Goal: Task Accomplishment & Management: Use online tool/utility

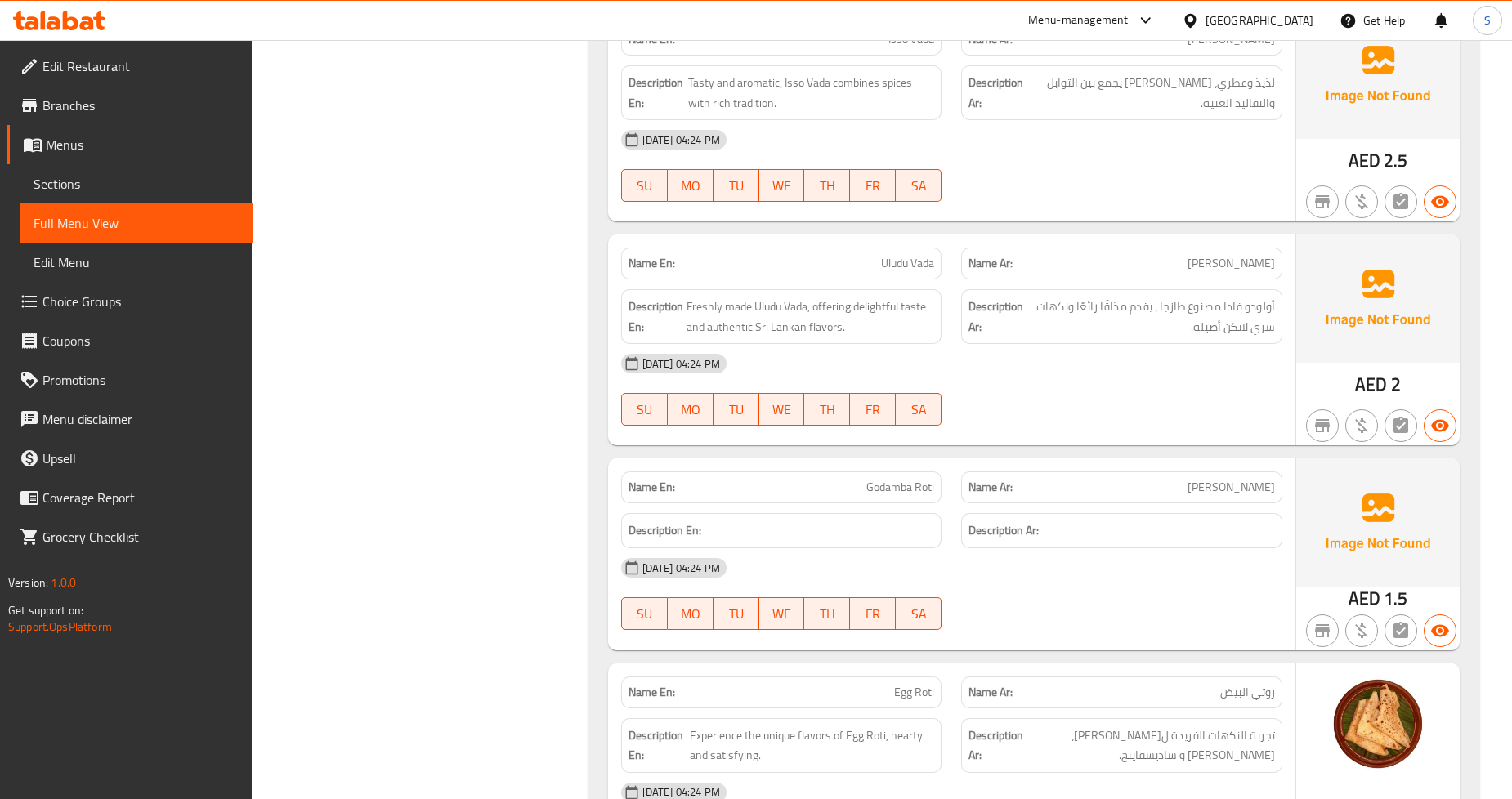
scroll to position [30144, 0]
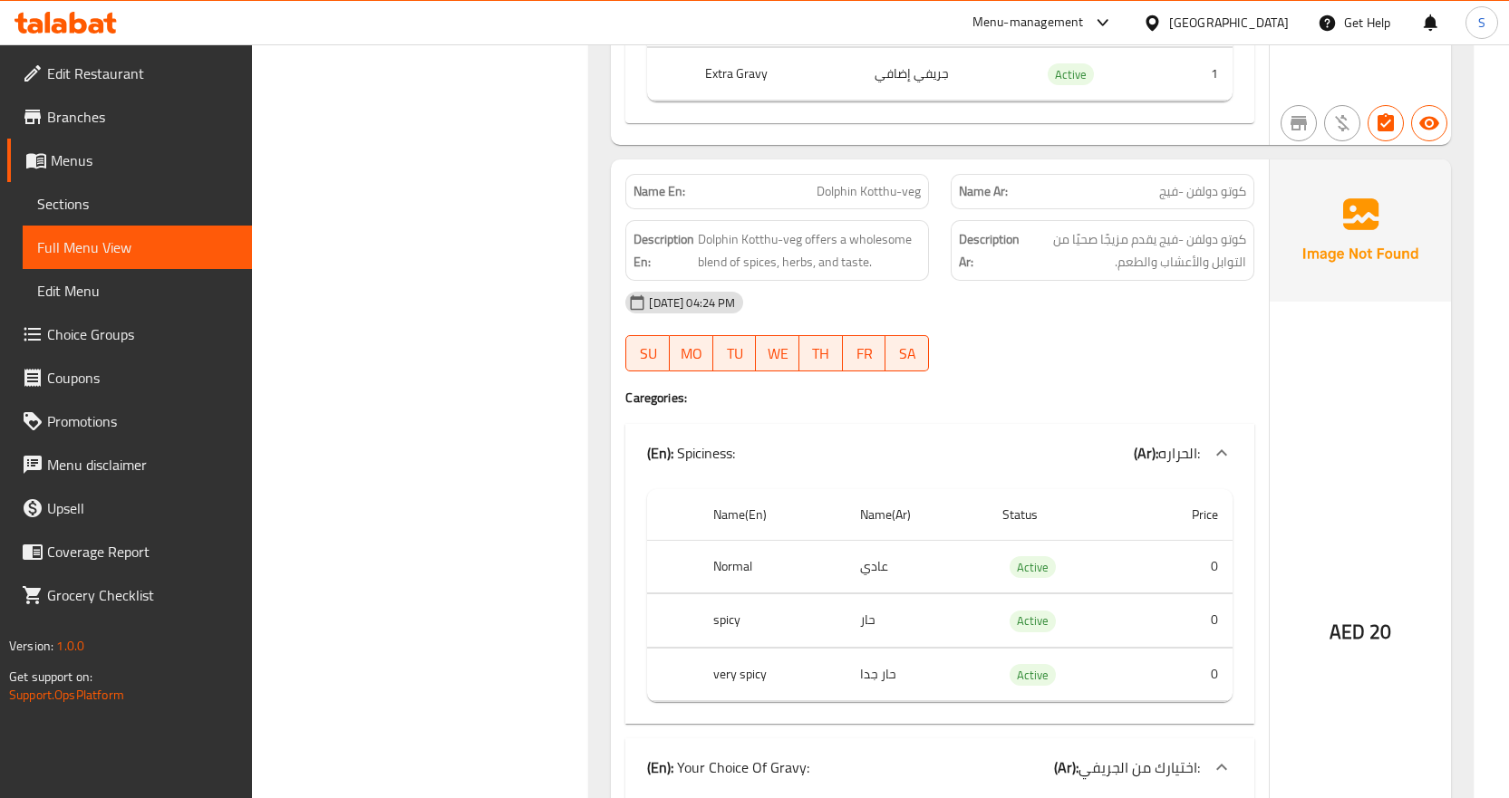
scroll to position [34139, 0]
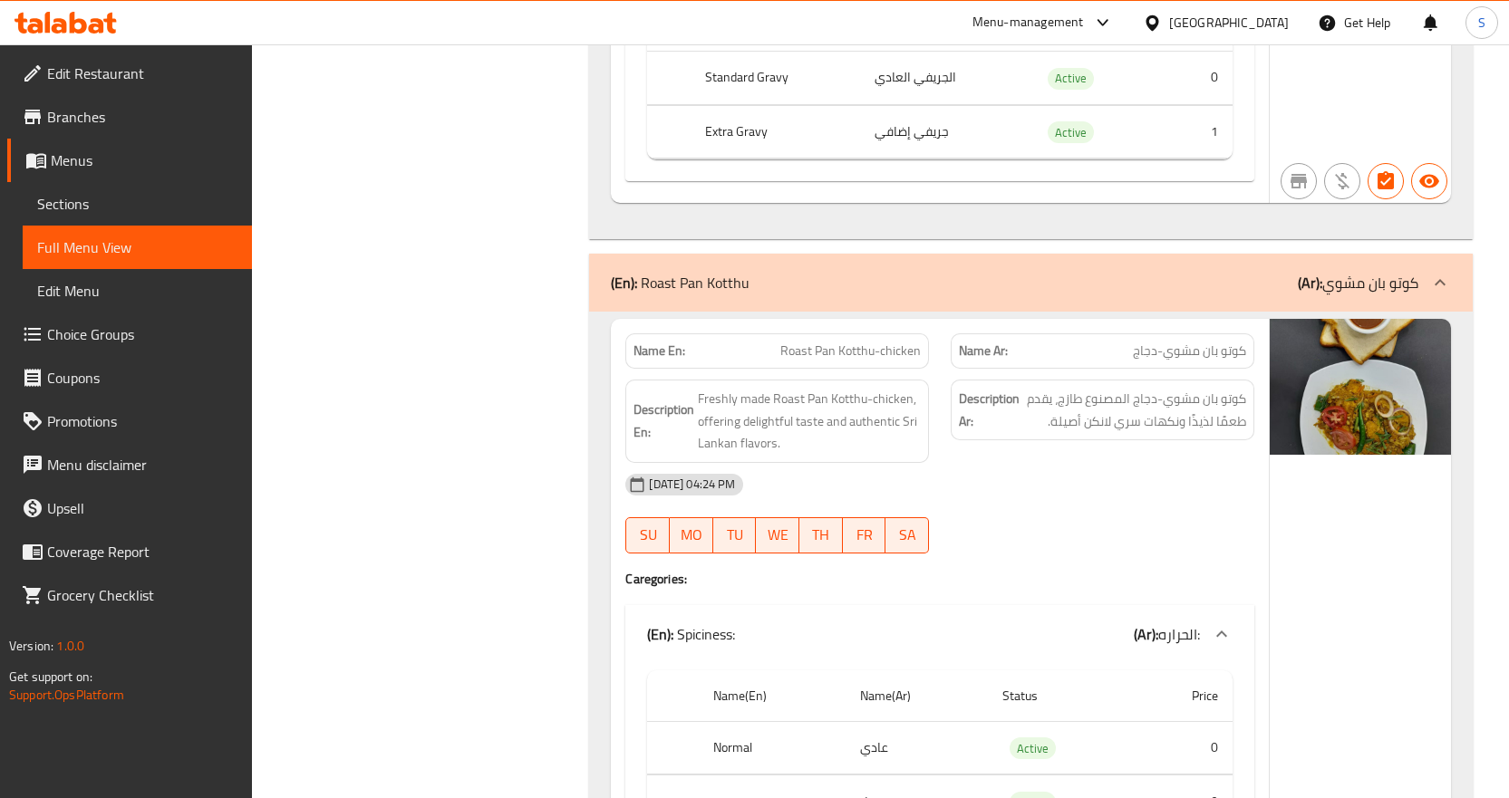
click at [975, 427] on div "Description Ar: كوتو بان مشوي-دجاج المصنوع طازج، يقدم طعمًا لذيذًا ونكهات سري ل…" at bounding box center [1102, 421] width 325 height 105
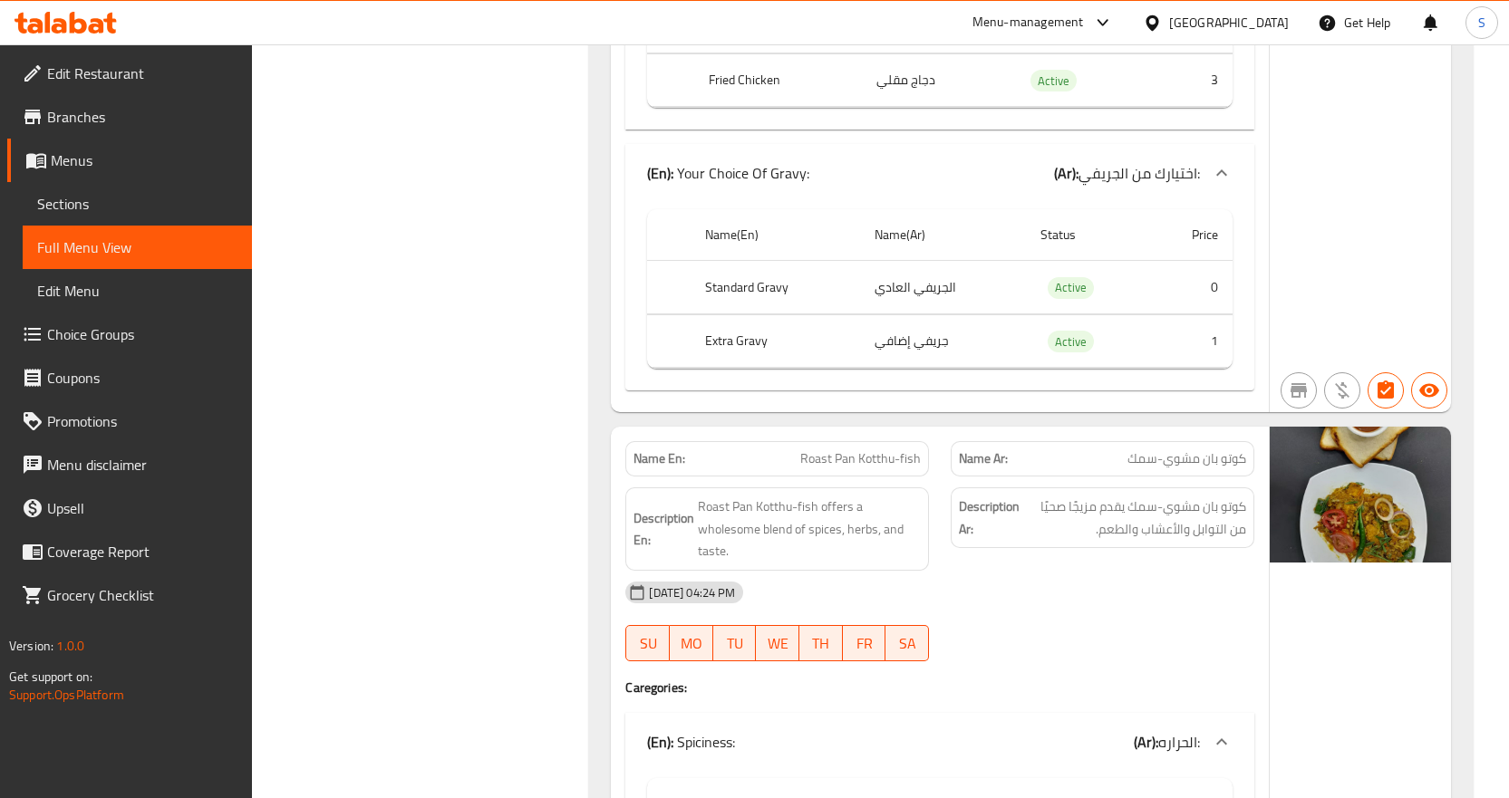
scroll to position [35408, 0]
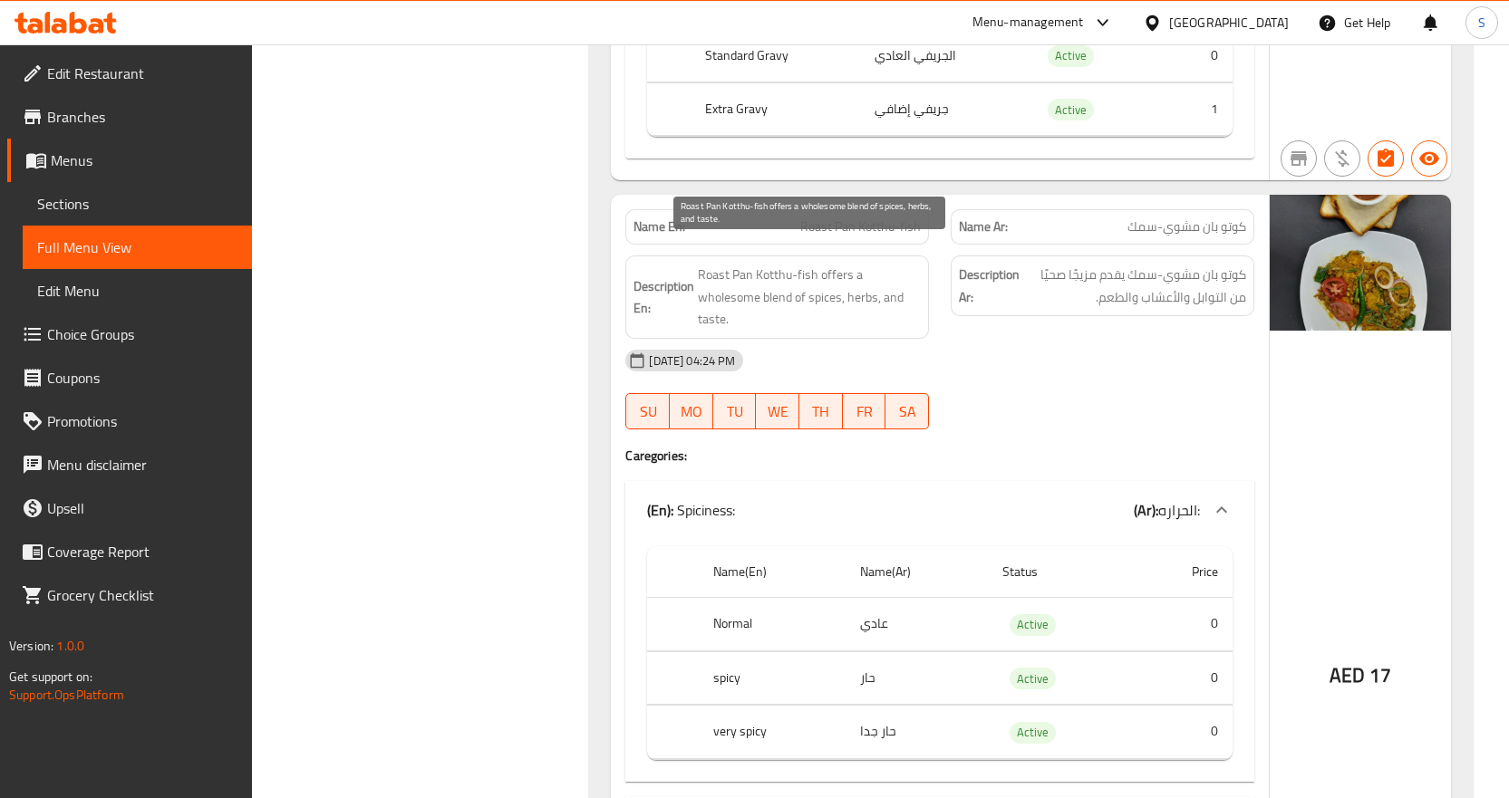
click at [849, 278] on span "Roast Pan Kotthu-fish offers a wholesome blend of spices, herbs, and taste." at bounding box center [809, 297] width 223 height 67
drag, startPoint x: 889, startPoint y: 328, endPoint x: 877, endPoint y: 297, distance: 33.0
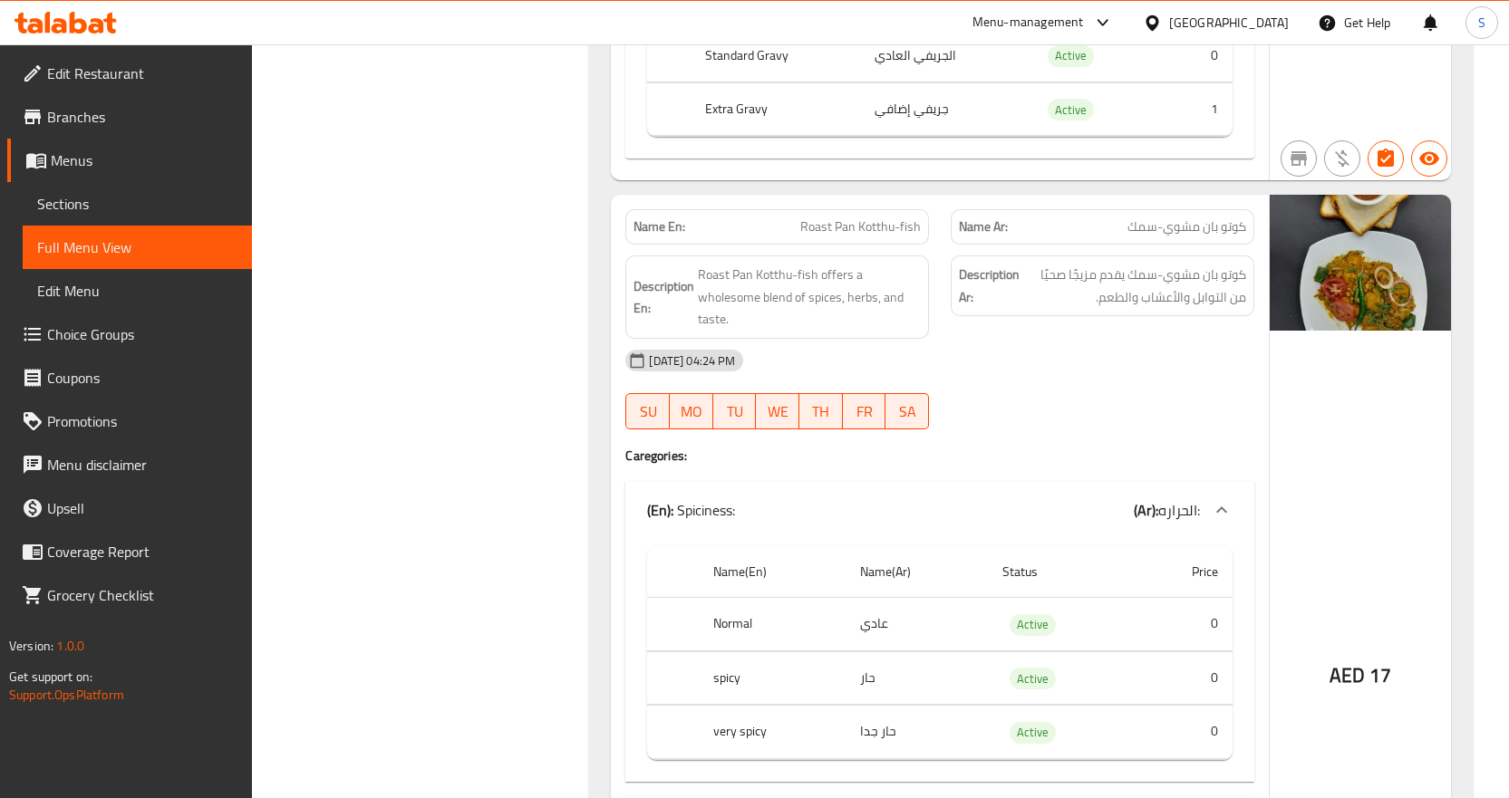
click at [888, 339] on div "27-08-2025 04:24 PM" at bounding box center [939, 360] width 651 height 43
click at [857, 275] on span "Roast Pan Kotthu-fish offers a wholesome blend of spices, herbs, and taste." at bounding box center [809, 297] width 223 height 67
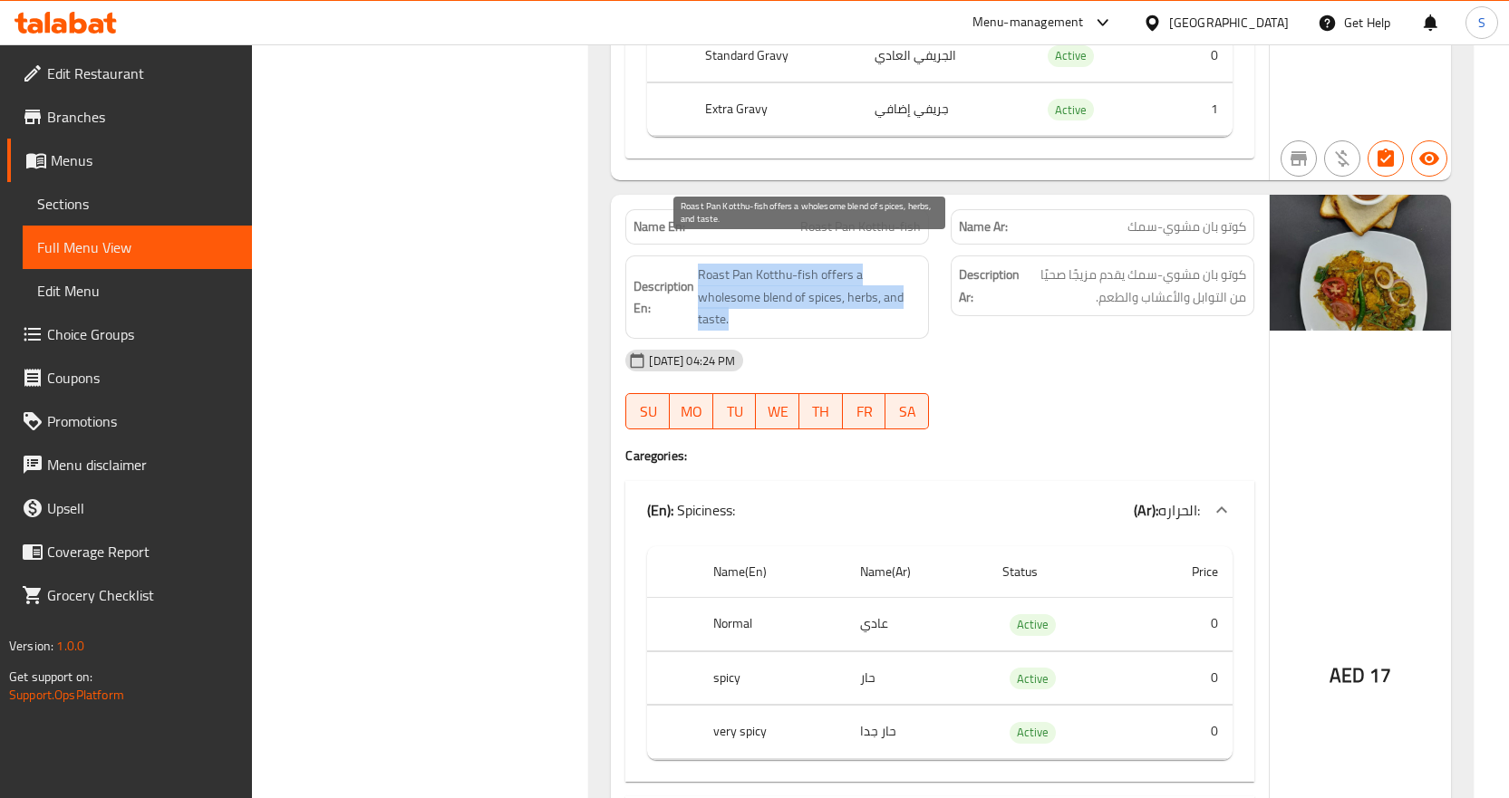
click at [857, 275] on span "Roast Pan Kotthu-fish offers a wholesome blend of spices, herbs, and taste." at bounding box center [809, 297] width 223 height 67
click at [892, 339] on div "27-08-2025 04:24 PM" at bounding box center [939, 360] width 651 height 43
click at [863, 283] on span "Roast Pan Kotthu-fish offers a wholesome blend of spices, herbs, and taste." at bounding box center [809, 297] width 223 height 67
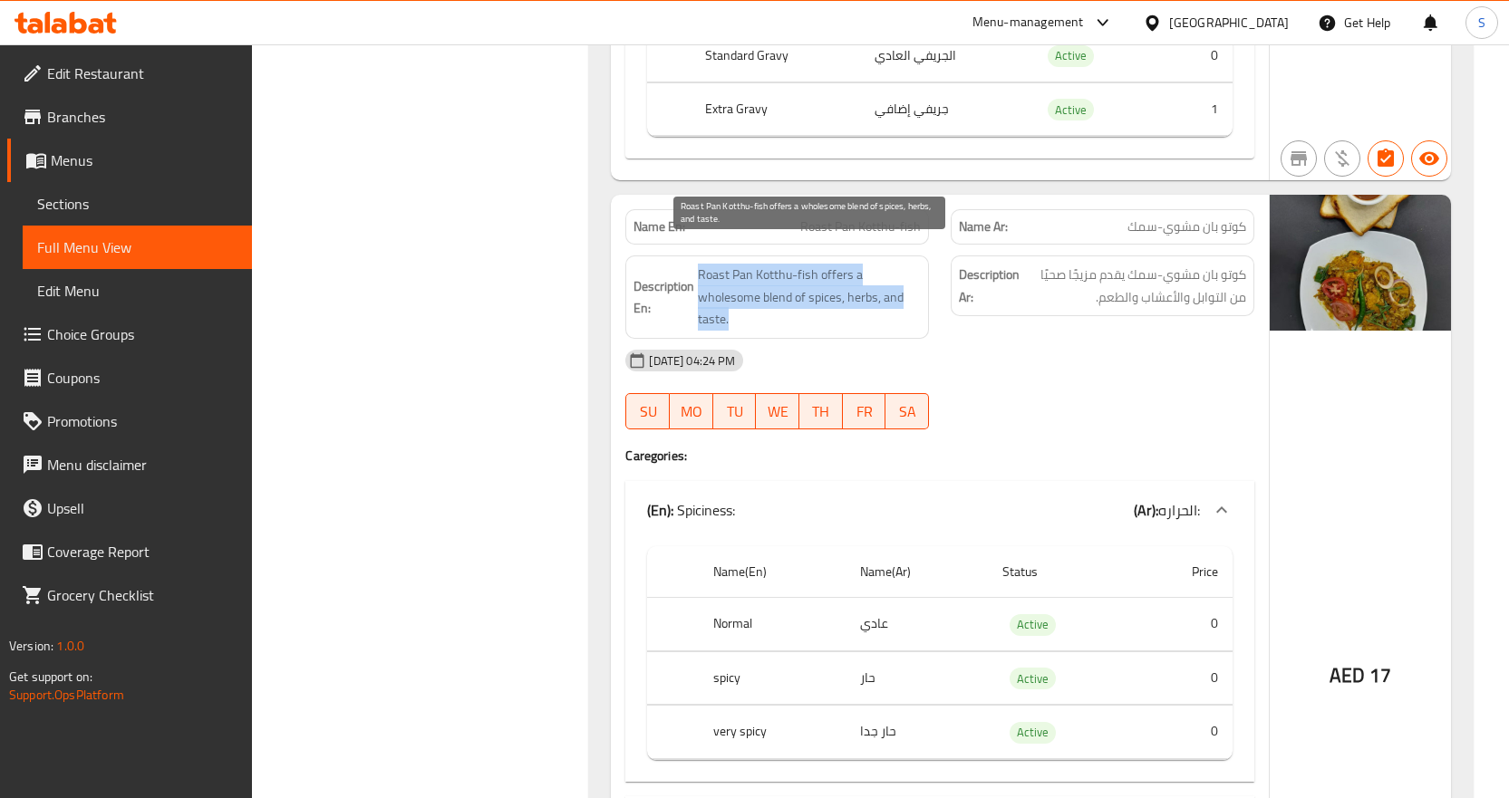
click at [879, 299] on span "Roast Pan Kotthu-fish offers a wholesome blend of spices, herbs, and taste." at bounding box center [809, 297] width 223 height 67
click at [869, 270] on span "Roast Pan Kotthu-fish offers a wholesome blend of spices, herbs, and taste." at bounding box center [809, 297] width 223 height 67
click at [884, 294] on span "Roast Pan Kotthu-fish offers a wholesome blend of spices, herbs, and taste." at bounding box center [809, 297] width 223 height 67
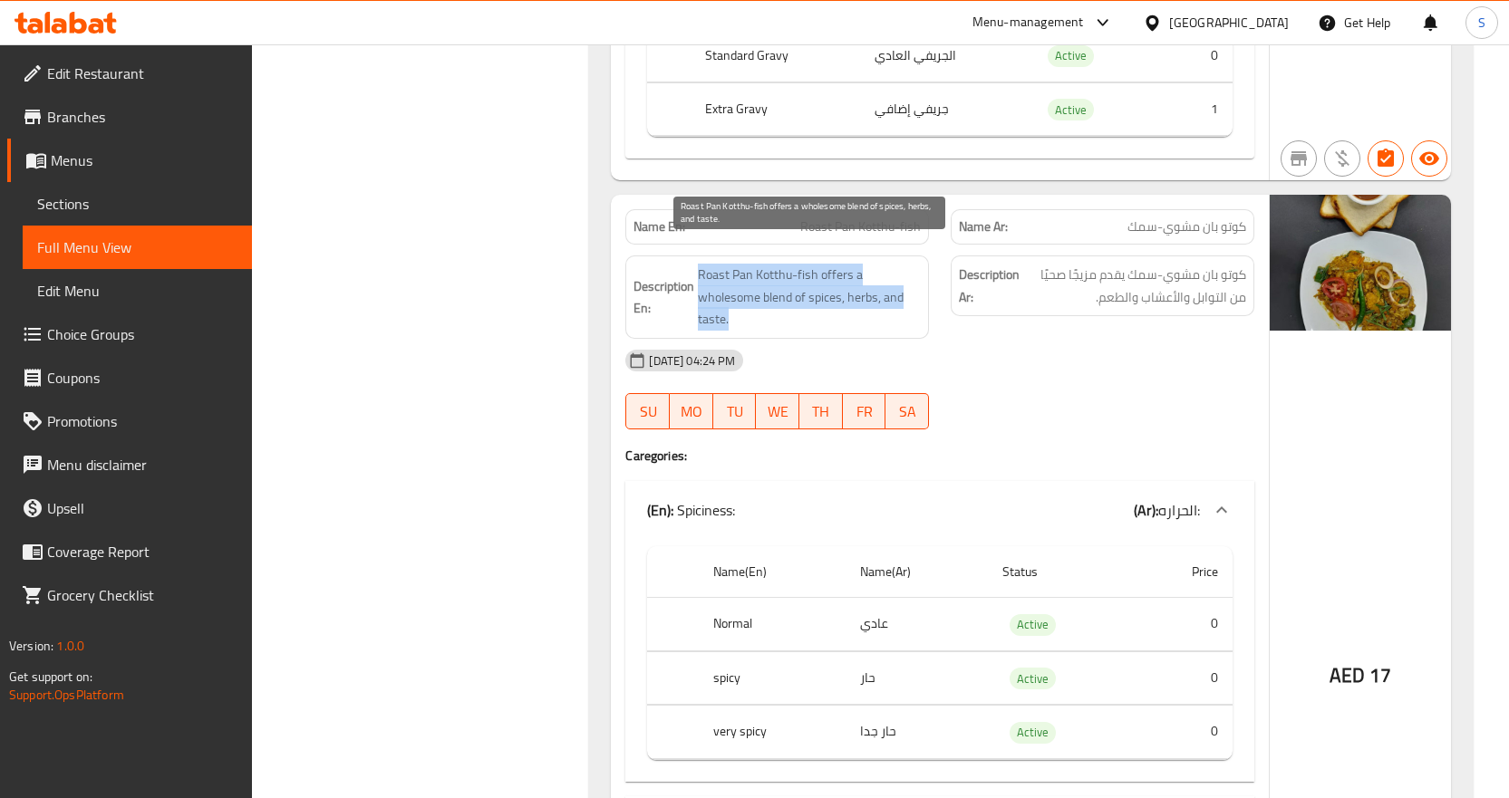
click at [846, 264] on span "Roast Pan Kotthu-fish offers a wholesome blend of spices, herbs, and taste." at bounding box center [809, 297] width 223 height 67
click at [837, 307] on span "Roast Pan Kotthu-fish offers a wholesome blend of spices, herbs, and taste." at bounding box center [809, 297] width 223 height 67
click at [832, 296] on span "Roast Pan Kotthu-fish offers a wholesome blend of spices, herbs, and taste." at bounding box center [809, 297] width 223 height 67
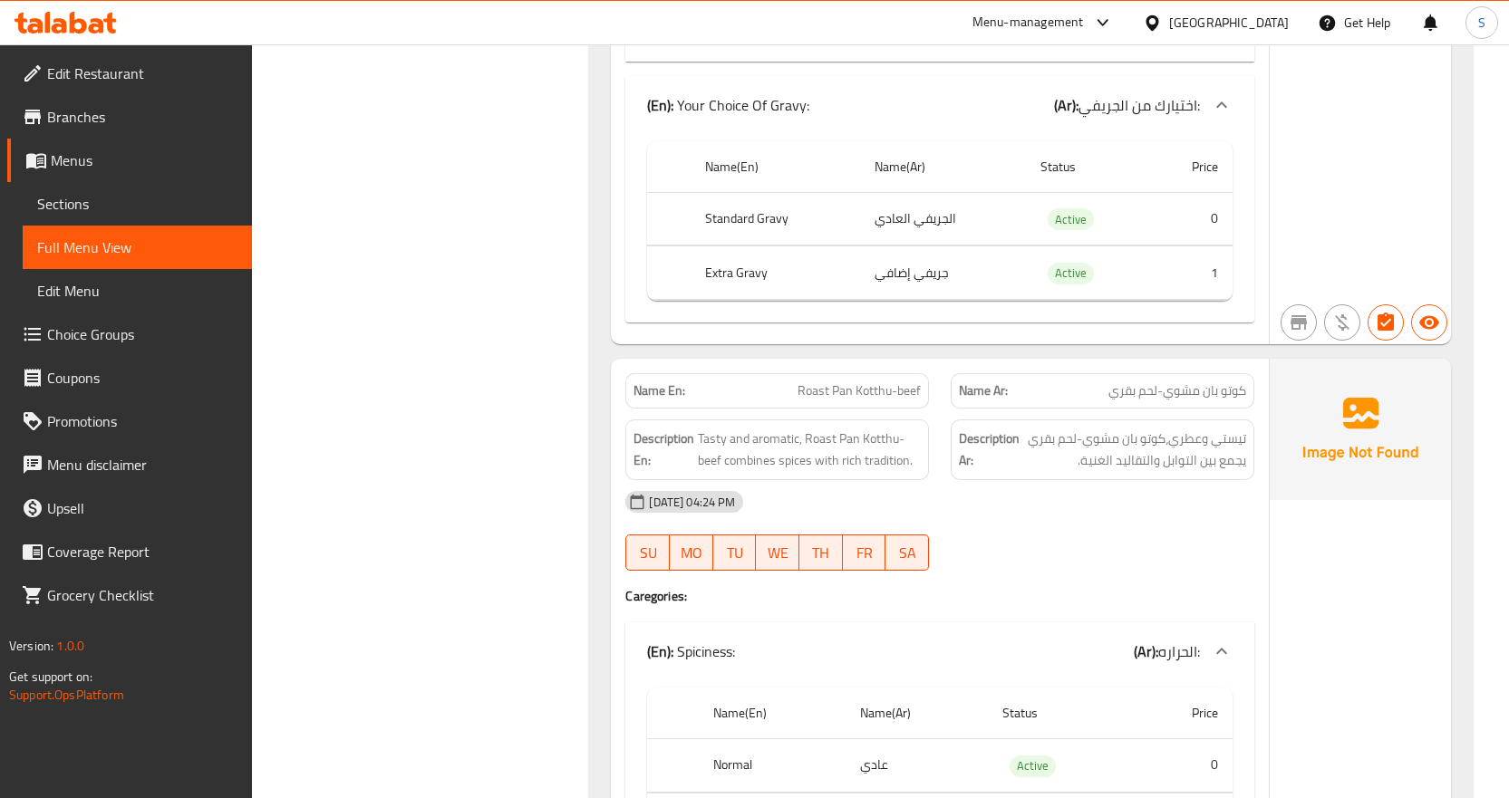
scroll to position [37039, 0]
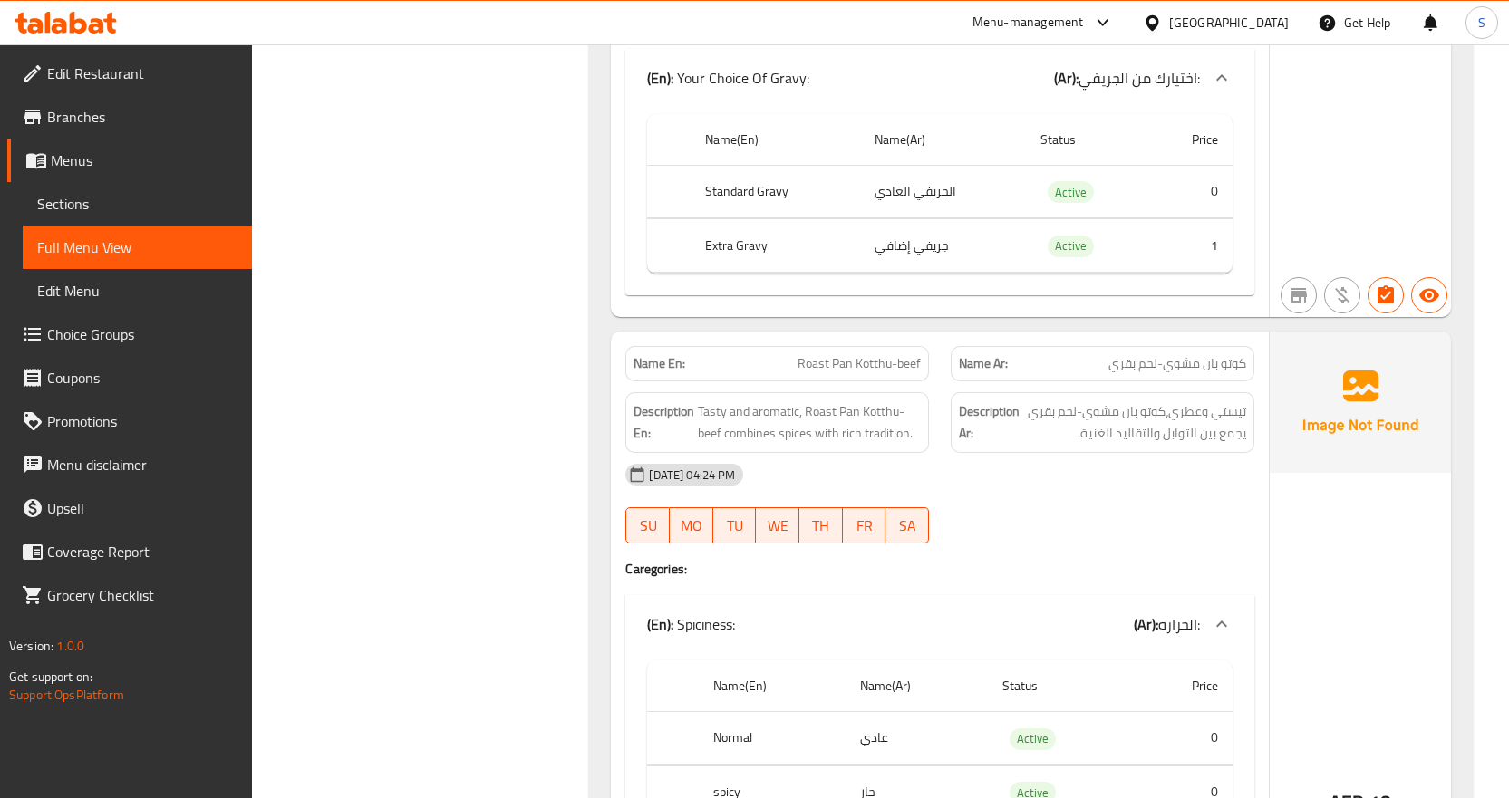
drag, startPoint x: 127, startPoint y: 196, endPoint x: 24, endPoint y: 183, distance: 104.1
click at [124, 195] on span "Sections" at bounding box center [137, 204] width 200 height 22
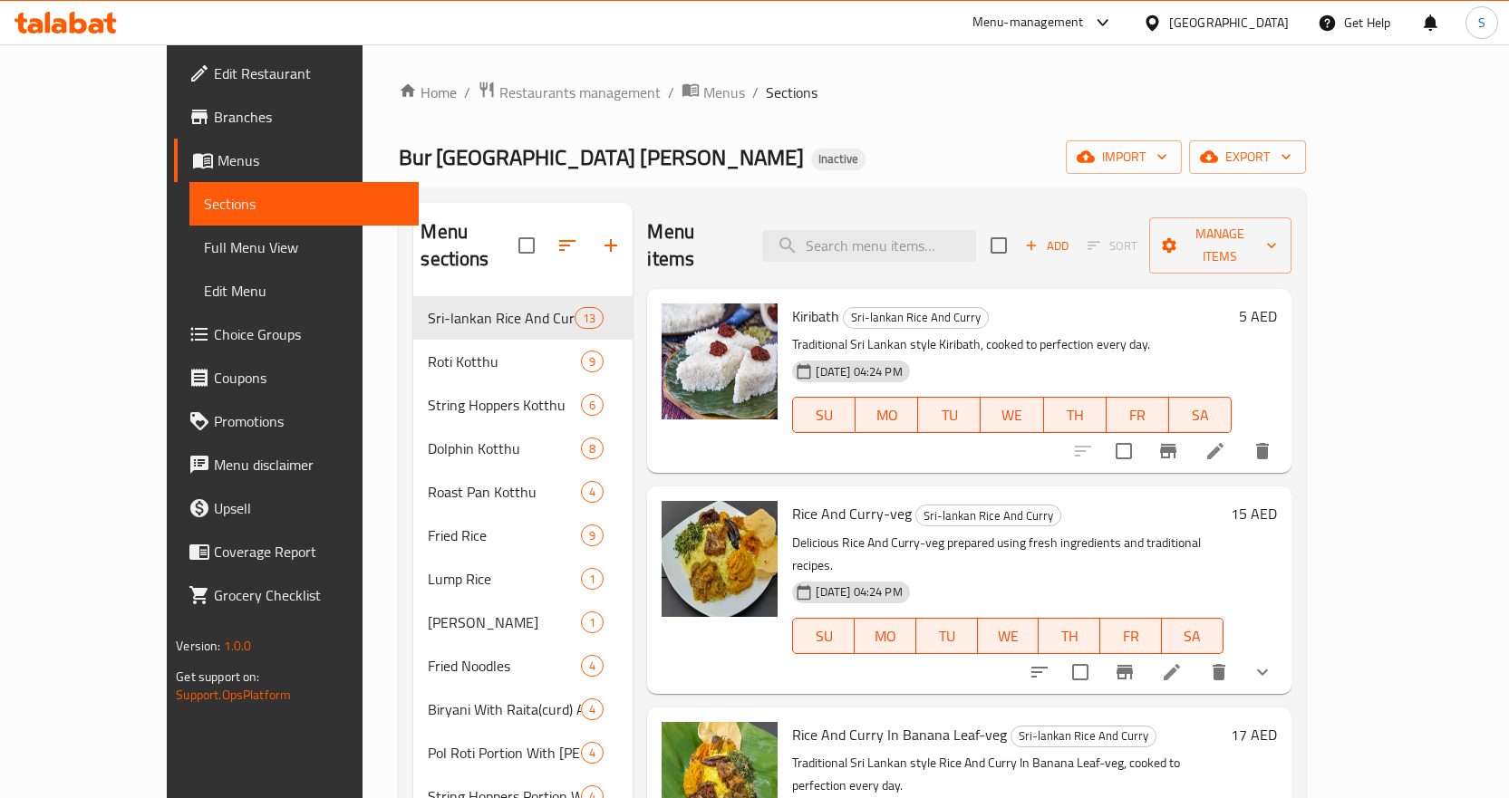
click at [1207, 27] on div "United Arab Emirates" at bounding box center [1229, 23] width 120 height 20
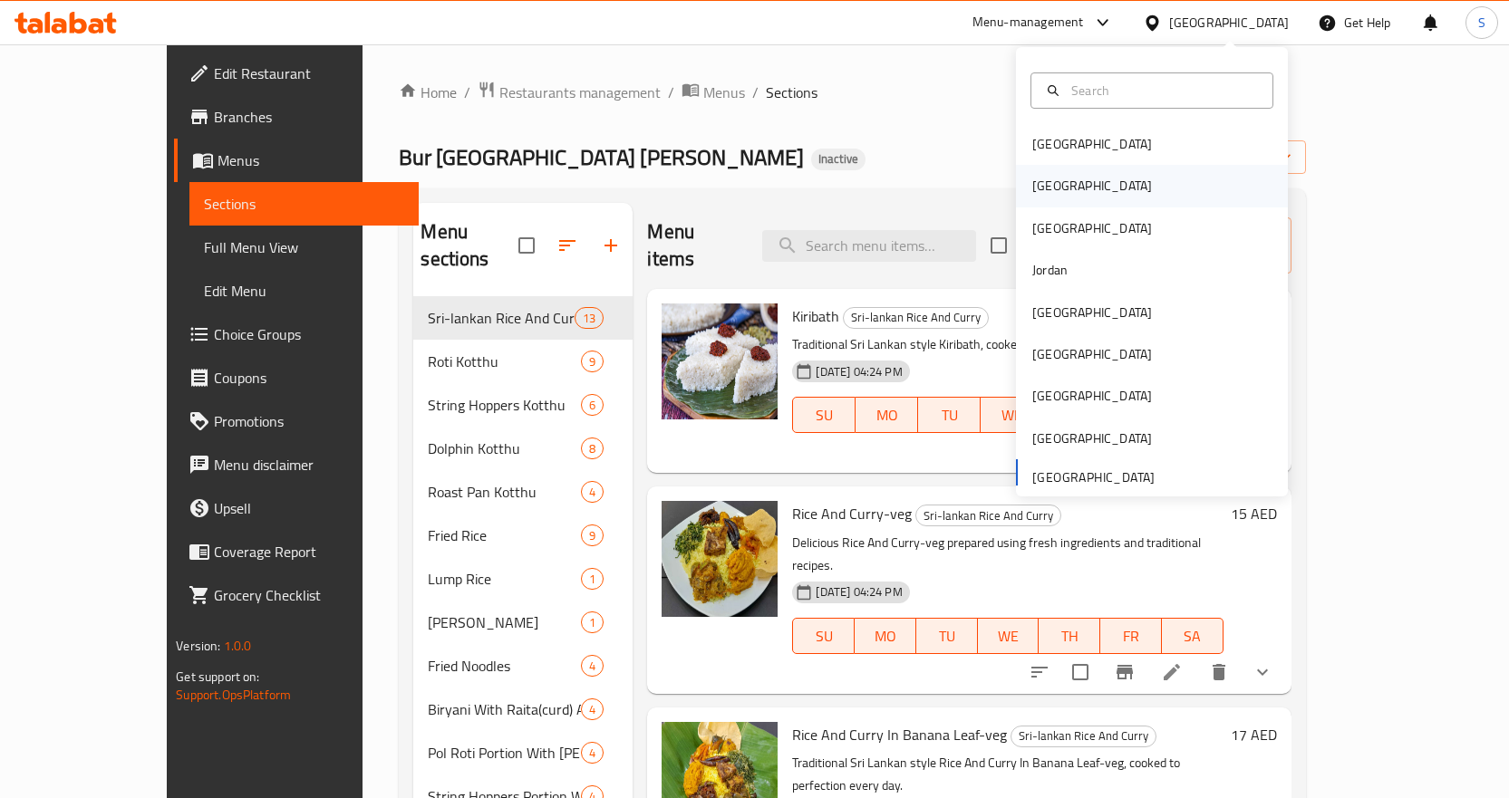
click at [1070, 184] on div "[GEOGRAPHIC_DATA]" at bounding box center [1152, 186] width 272 height 42
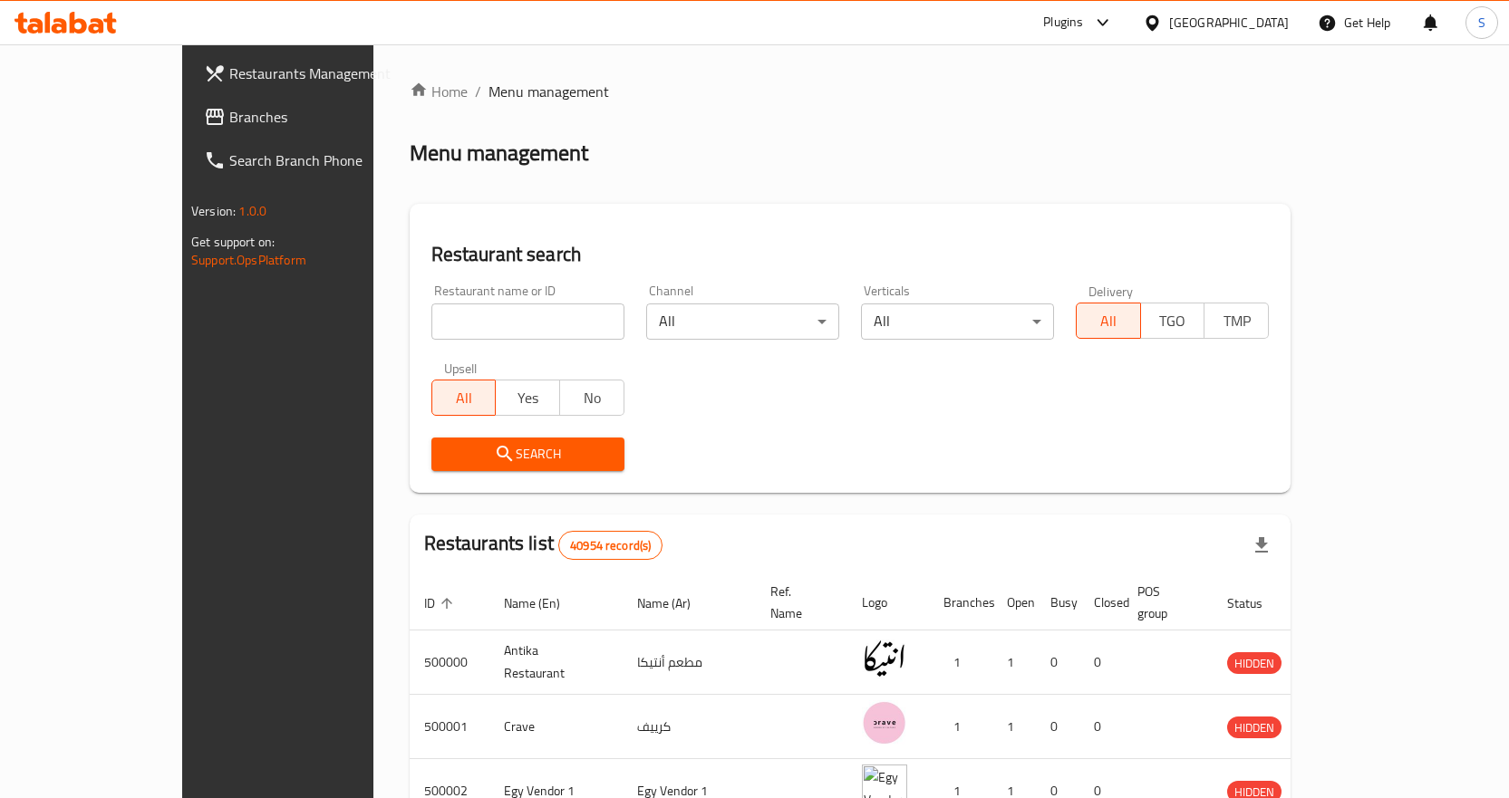
click at [229, 121] on span "Branches" at bounding box center [324, 117] width 190 height 22
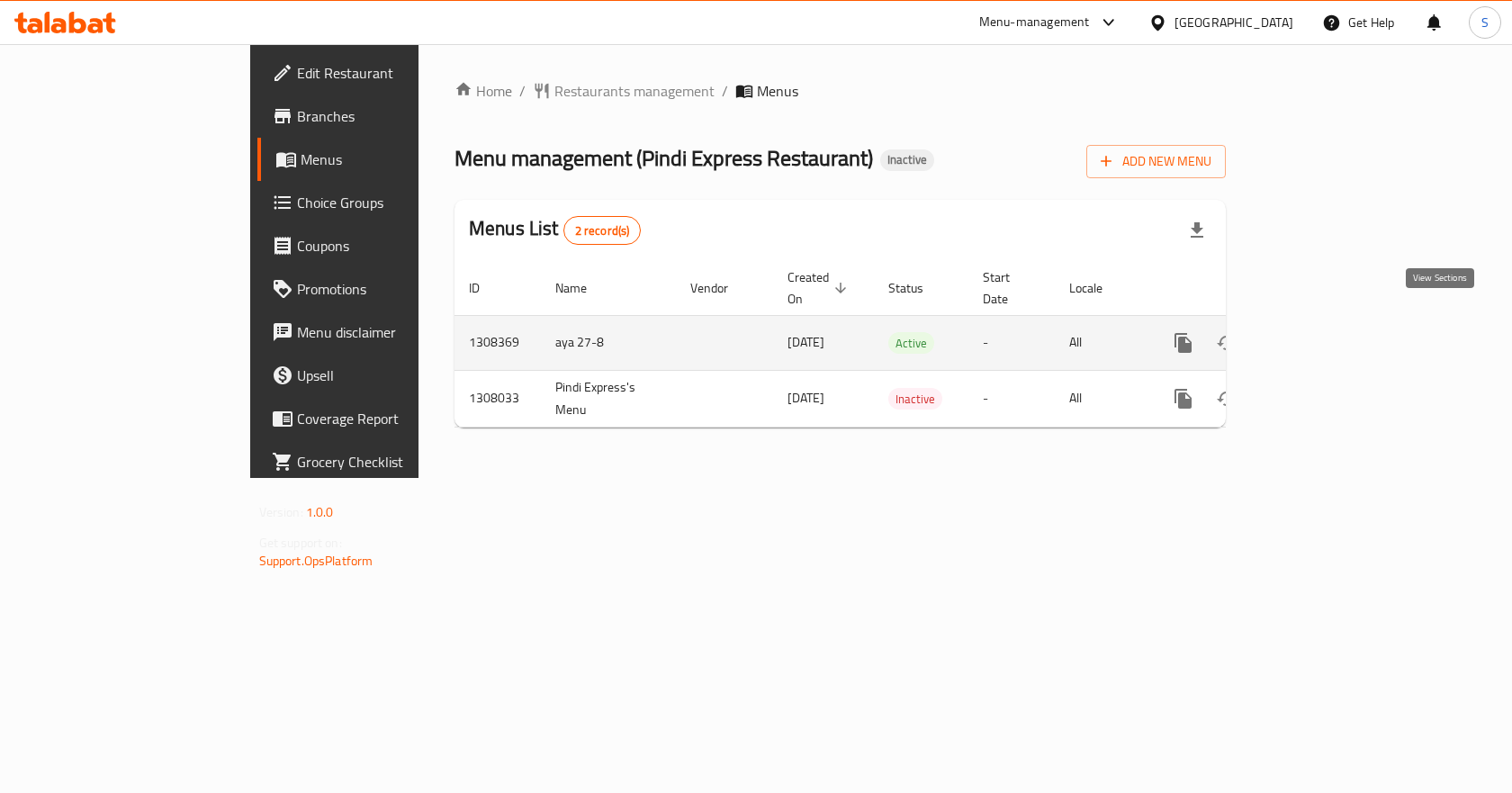
click at [1324, 332] on icon "enhanced table" at bounding box center [1313, 343] width 22 height 22
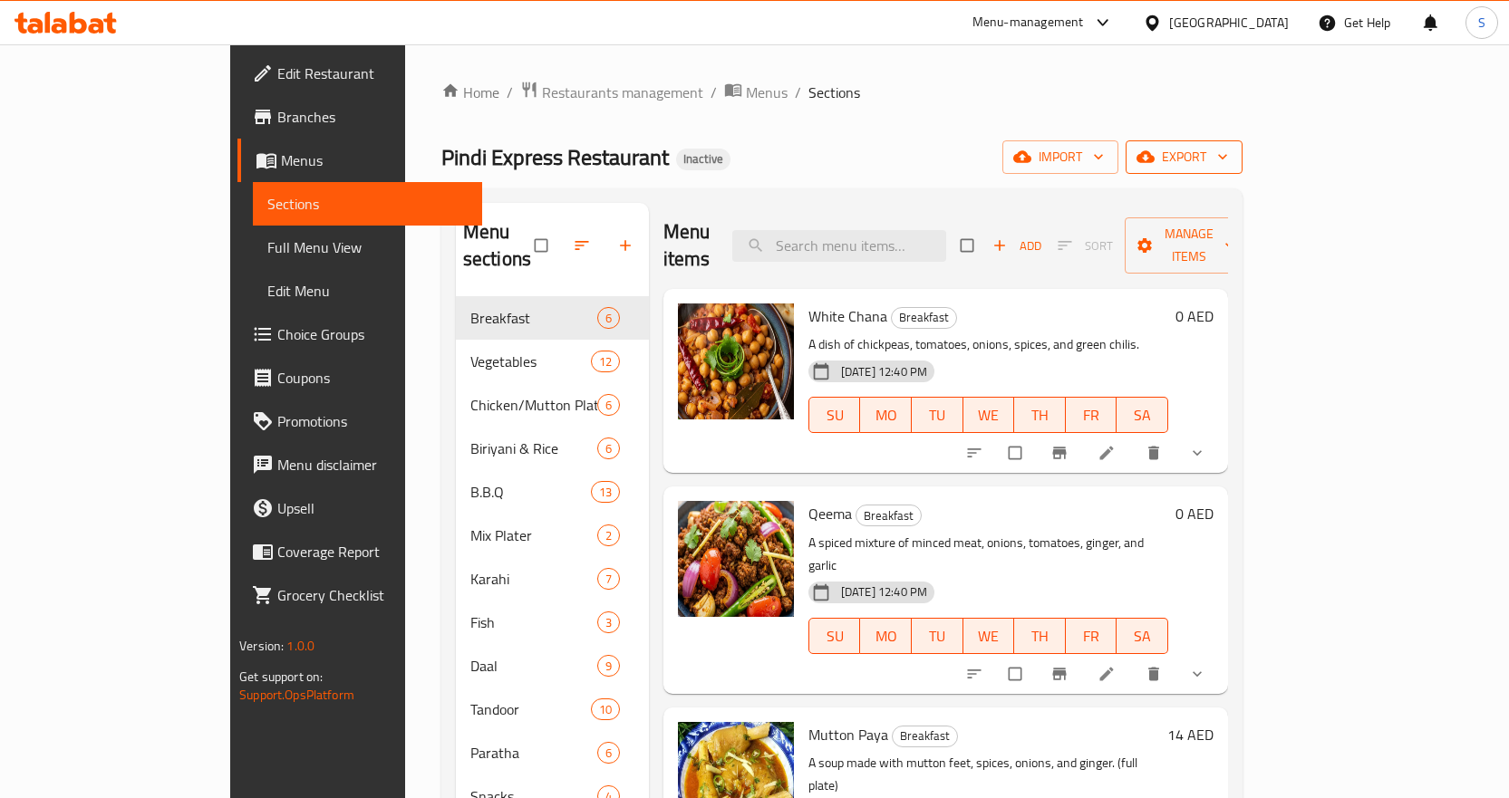
click at [1154, 155] on icon "button" at bounding box center [1145, 157] width 18 height 12
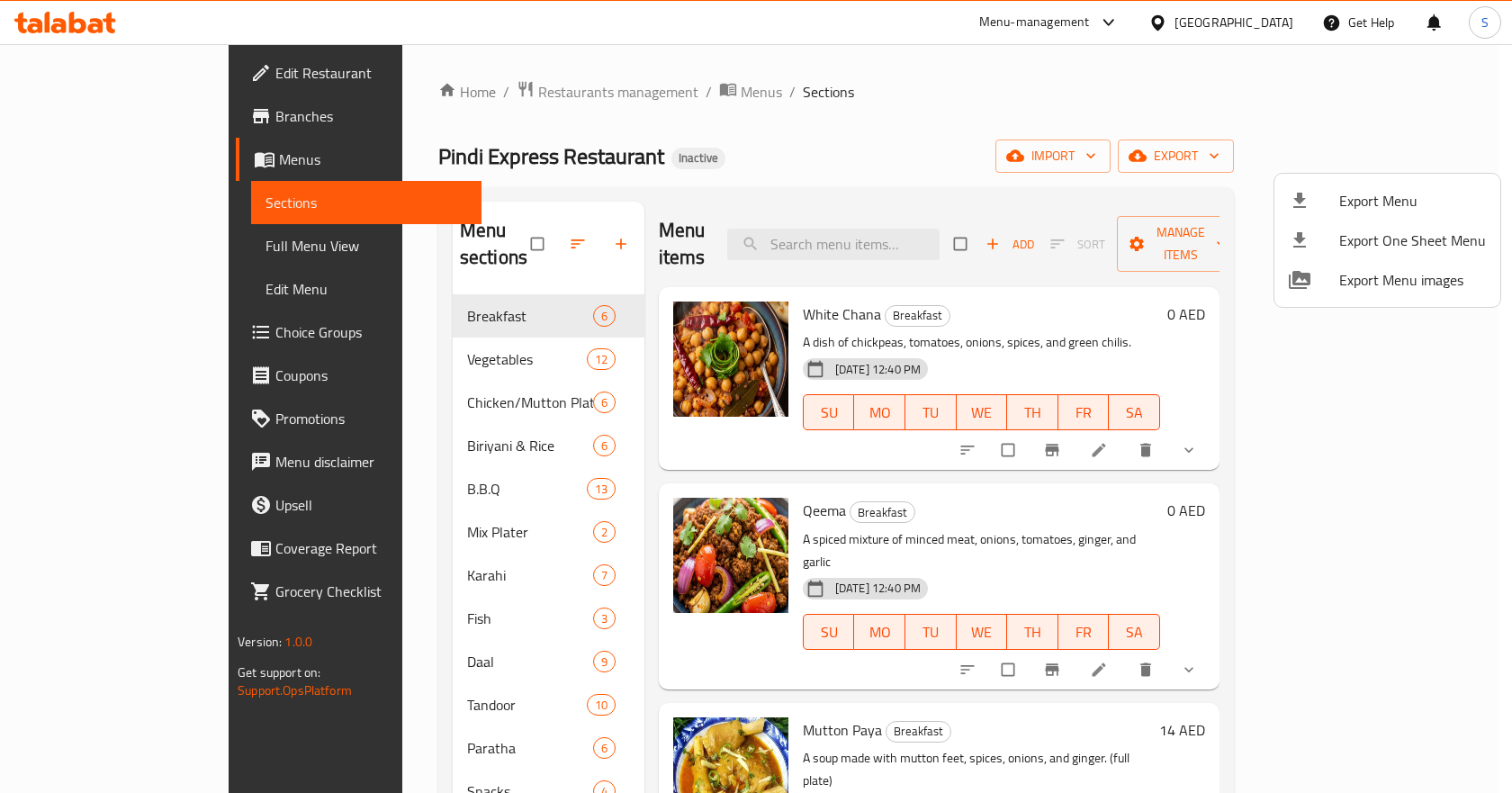
click at [1351, 197] on span "Export Menu" at bounding box center [1413, 201] width 147 height 22
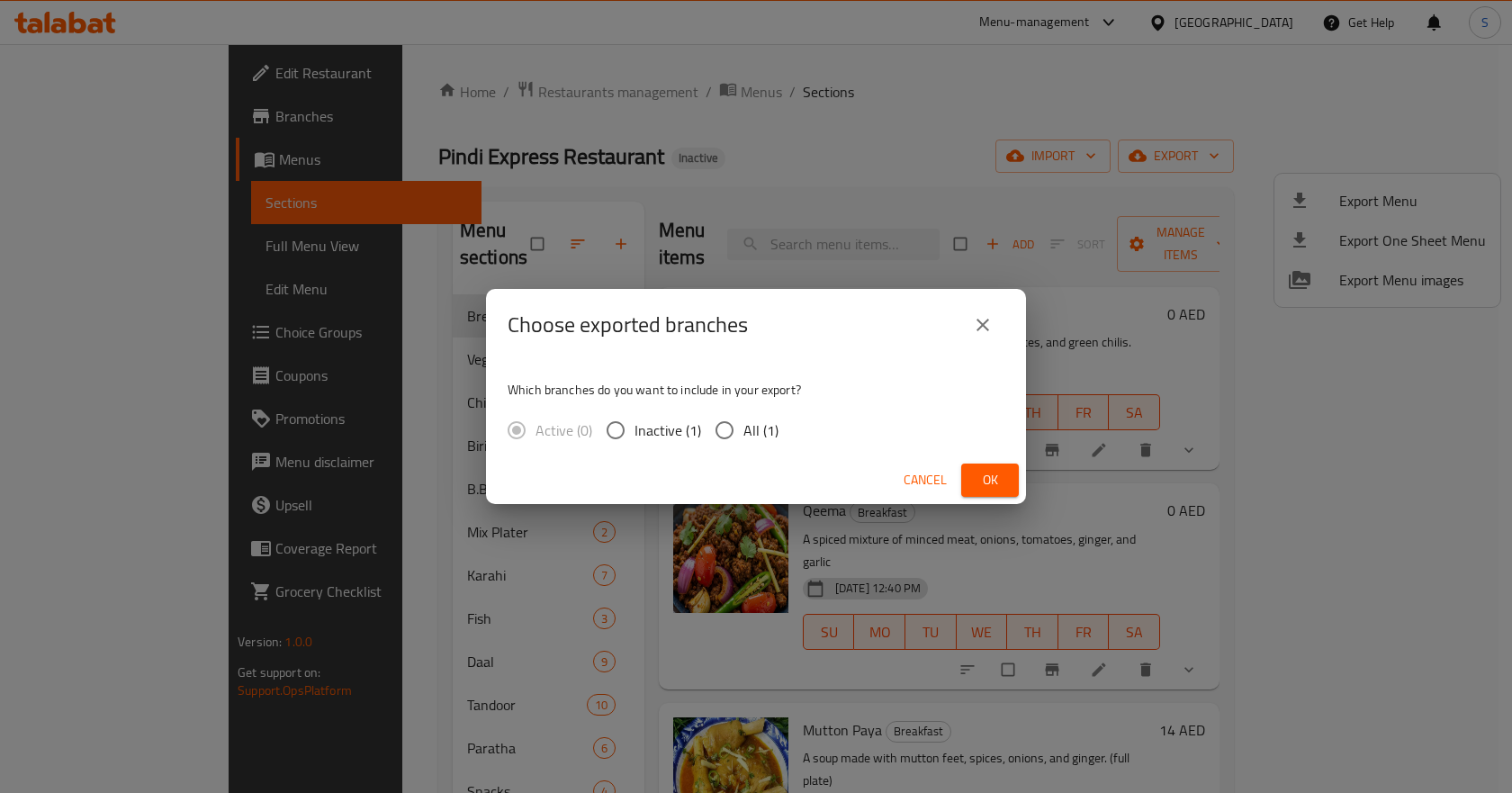
click at [735, 427] on input "All (1)" at bounding box center [724, 430] width 38 height 38
radio input "true"
click at [970, 473] on button "Ok" at bounding box center [990, 481] width 58 height 34
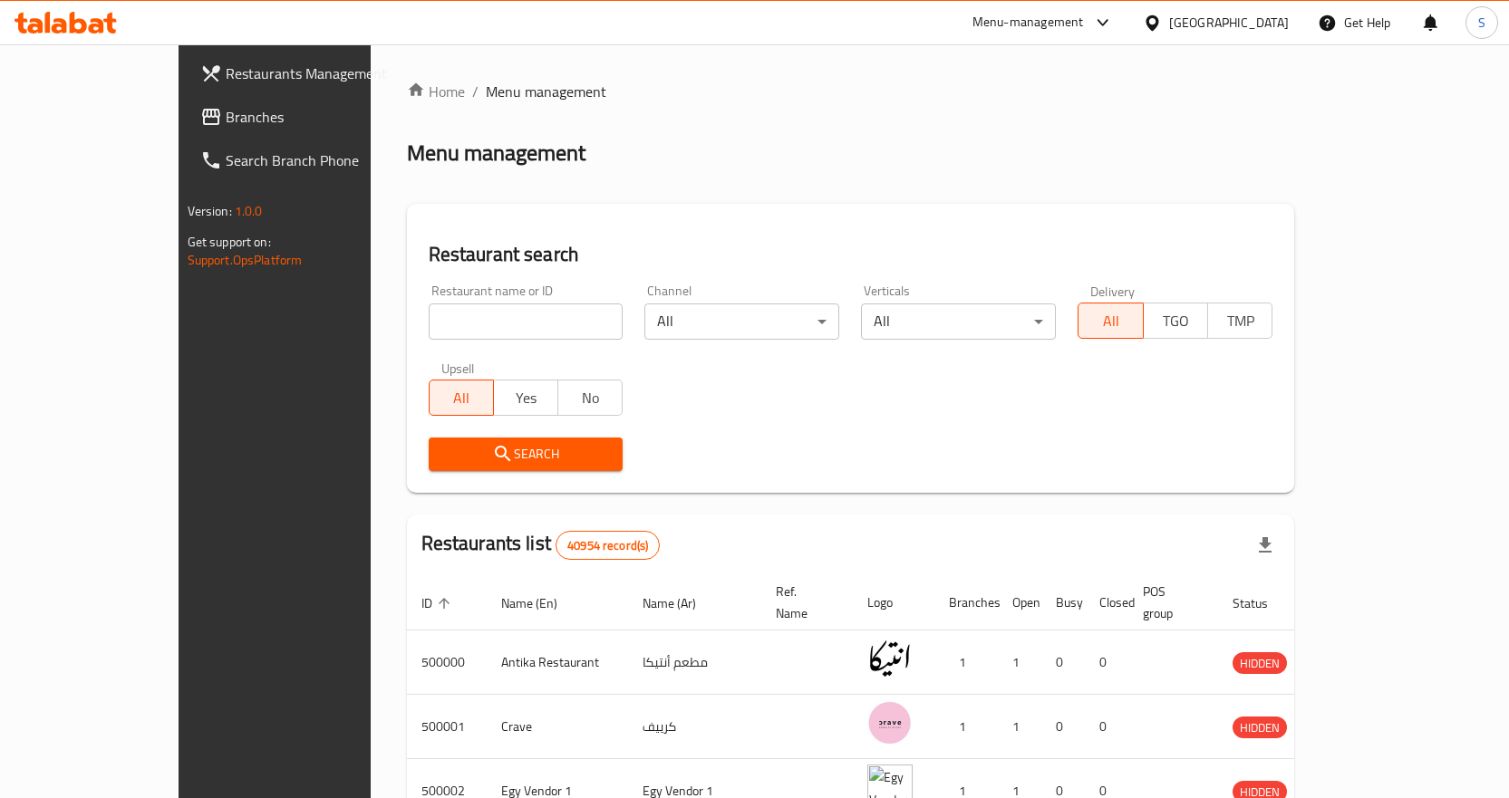
click at [226, 122] on span "Branches" at bounding box center [321, 117] width 190 height 22
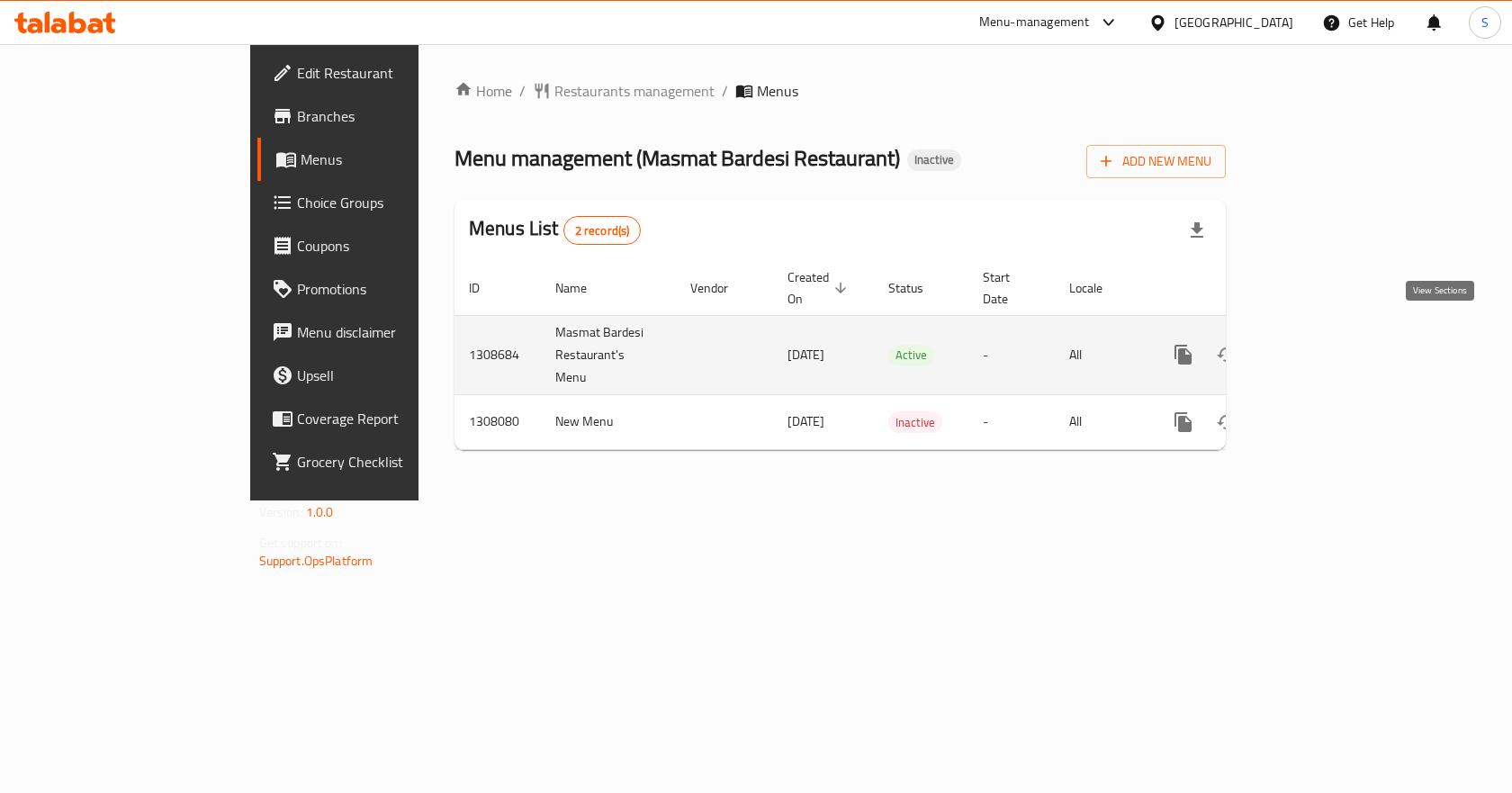
click at [1324, 344] on icon "enhanced table" at bounding box center [1313, 355] width 22 height 22
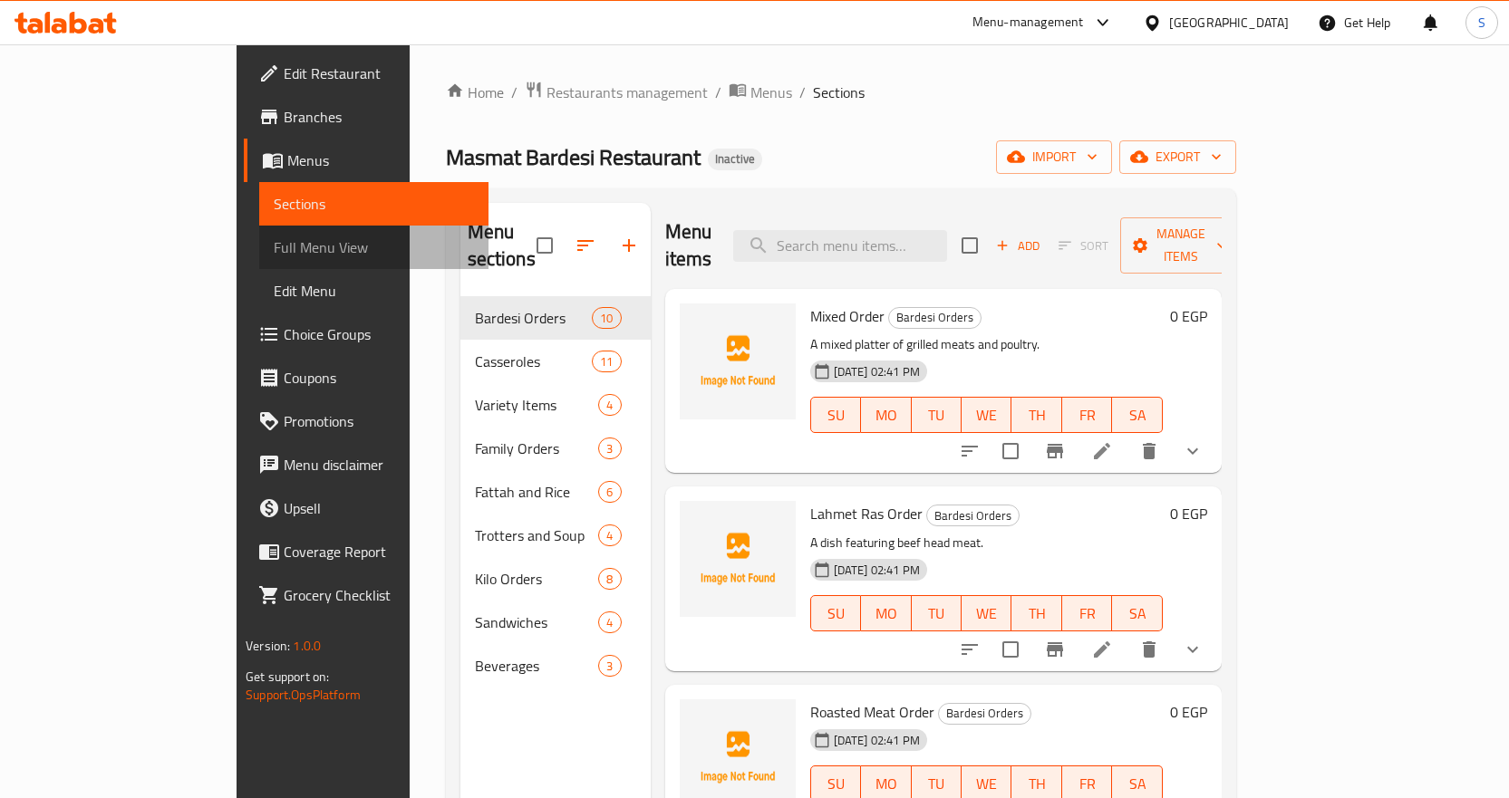
click at [274, 240] on span "Full Menu View" at bounding box center [374, 247] width 200 height 22
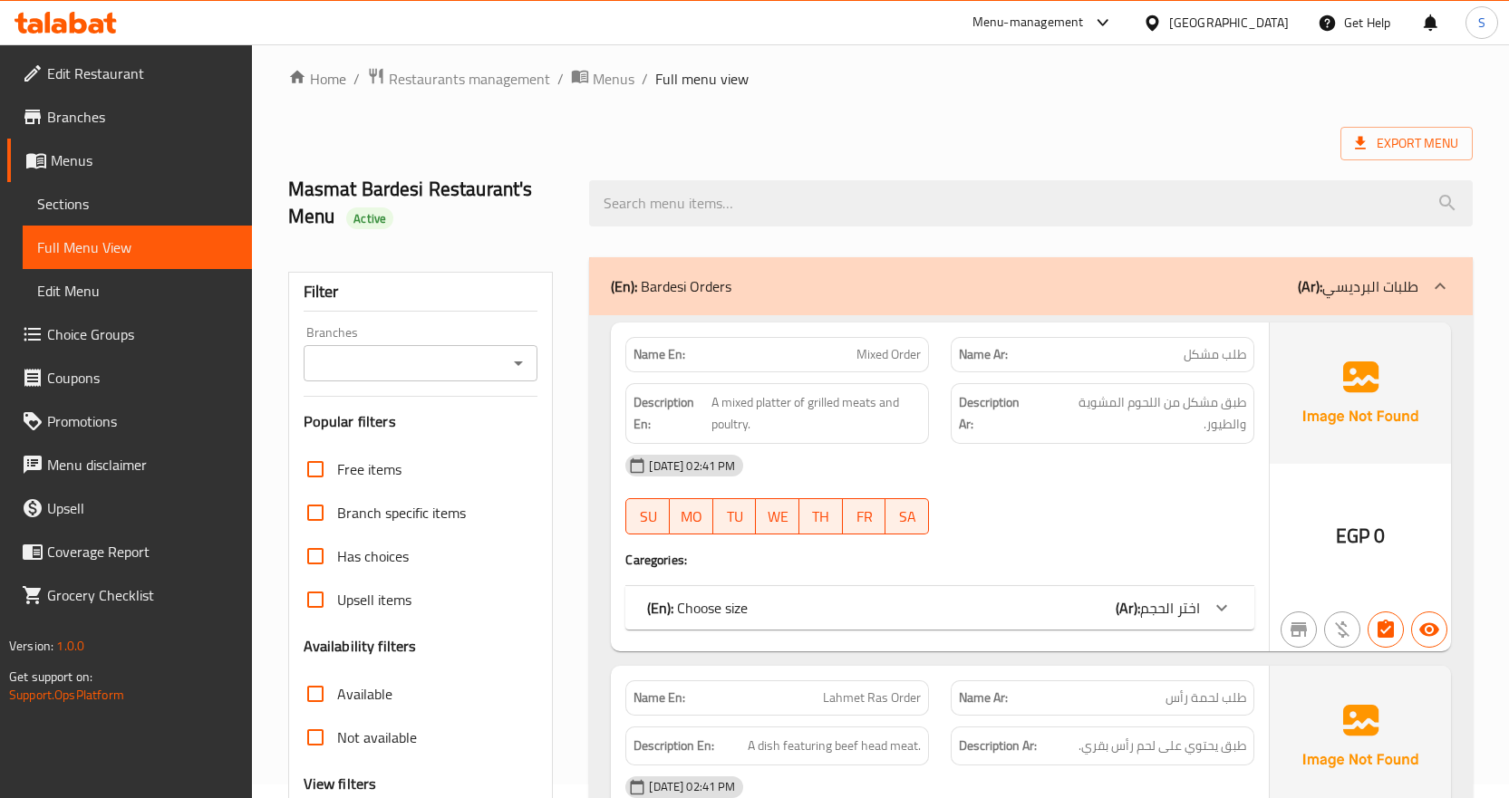
scroll to position [272, 0]
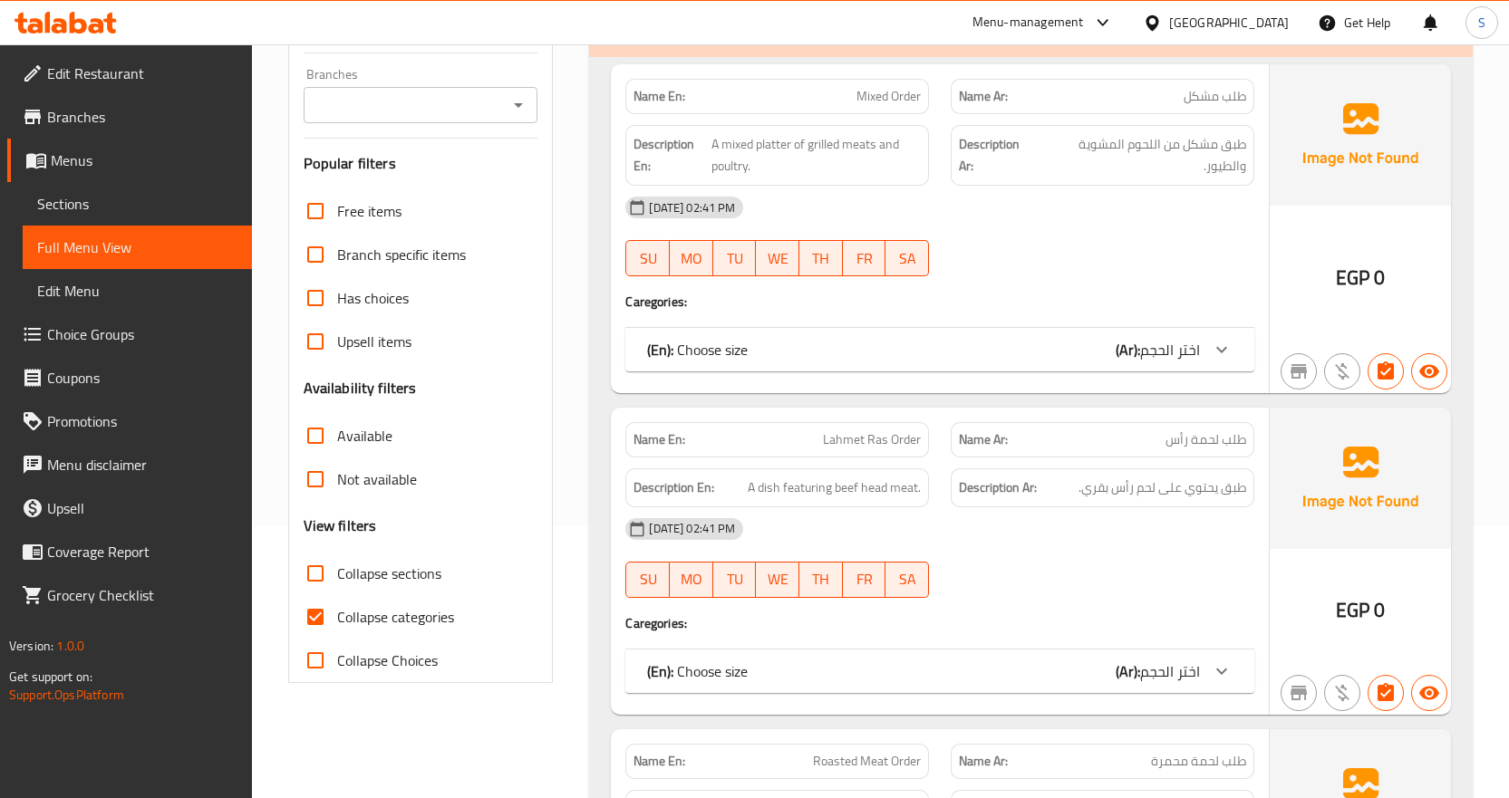
click at [413, 610] on span "Collapse categories" at bounding box center [395, 617] width 117 height 22
click at [337, 610] on input "Collapse categories" at bounding box center [315, 616] width 43 height 43
checkbox input "false"
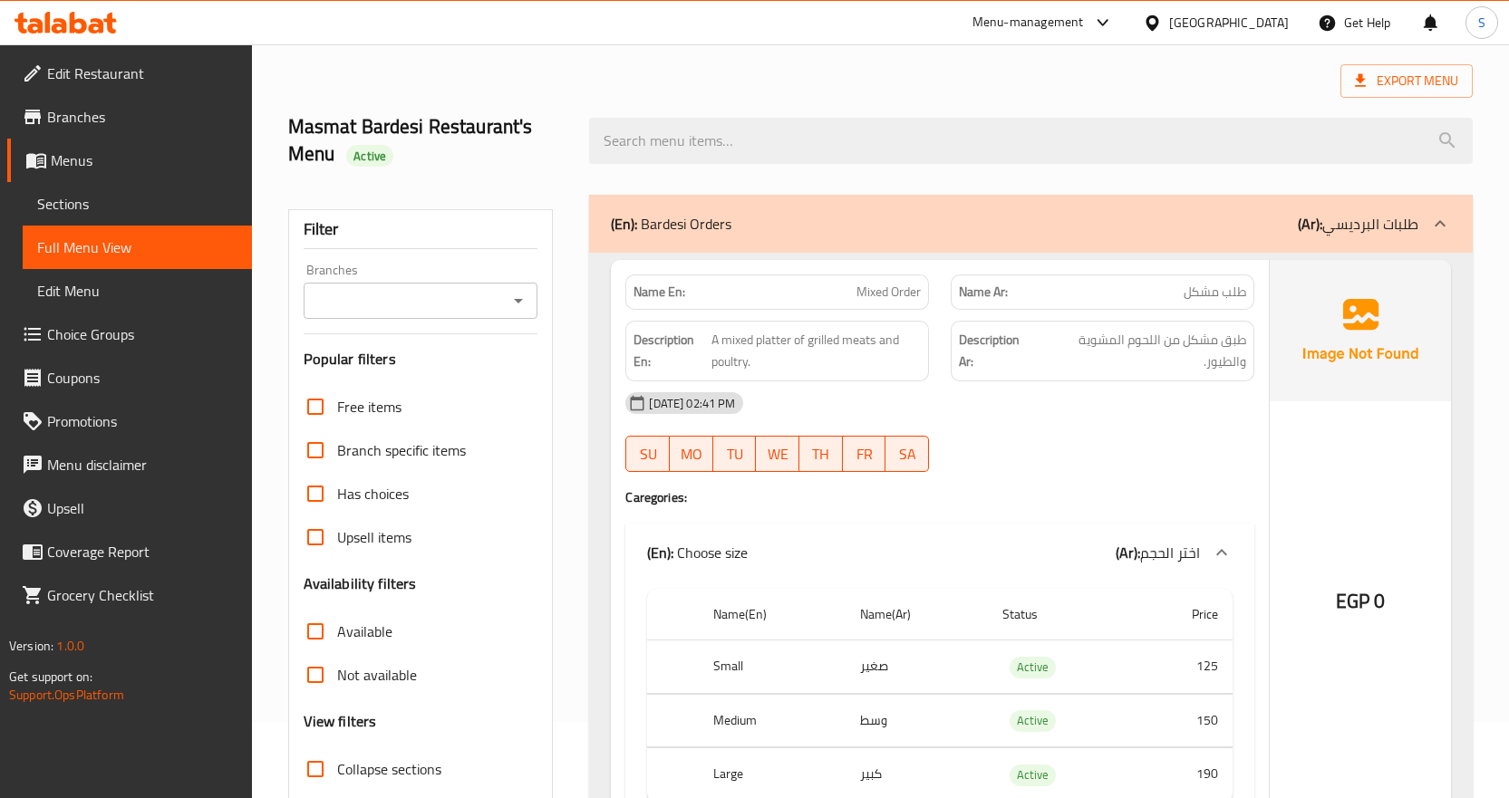
scroll to position [181, 0]
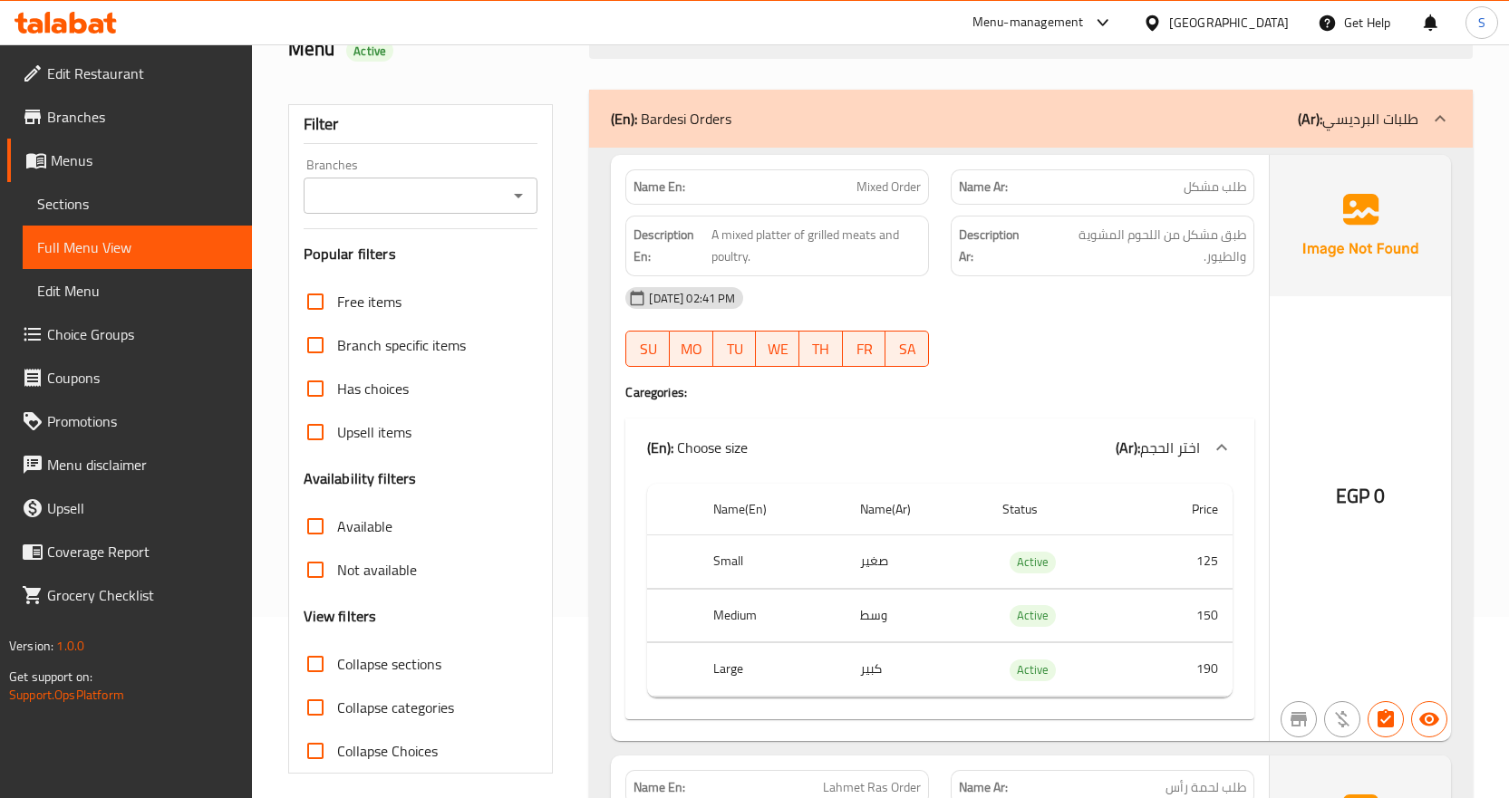
click at [143, 202] on span "Sections" at bounding box center [137, 204] width 200 height 22
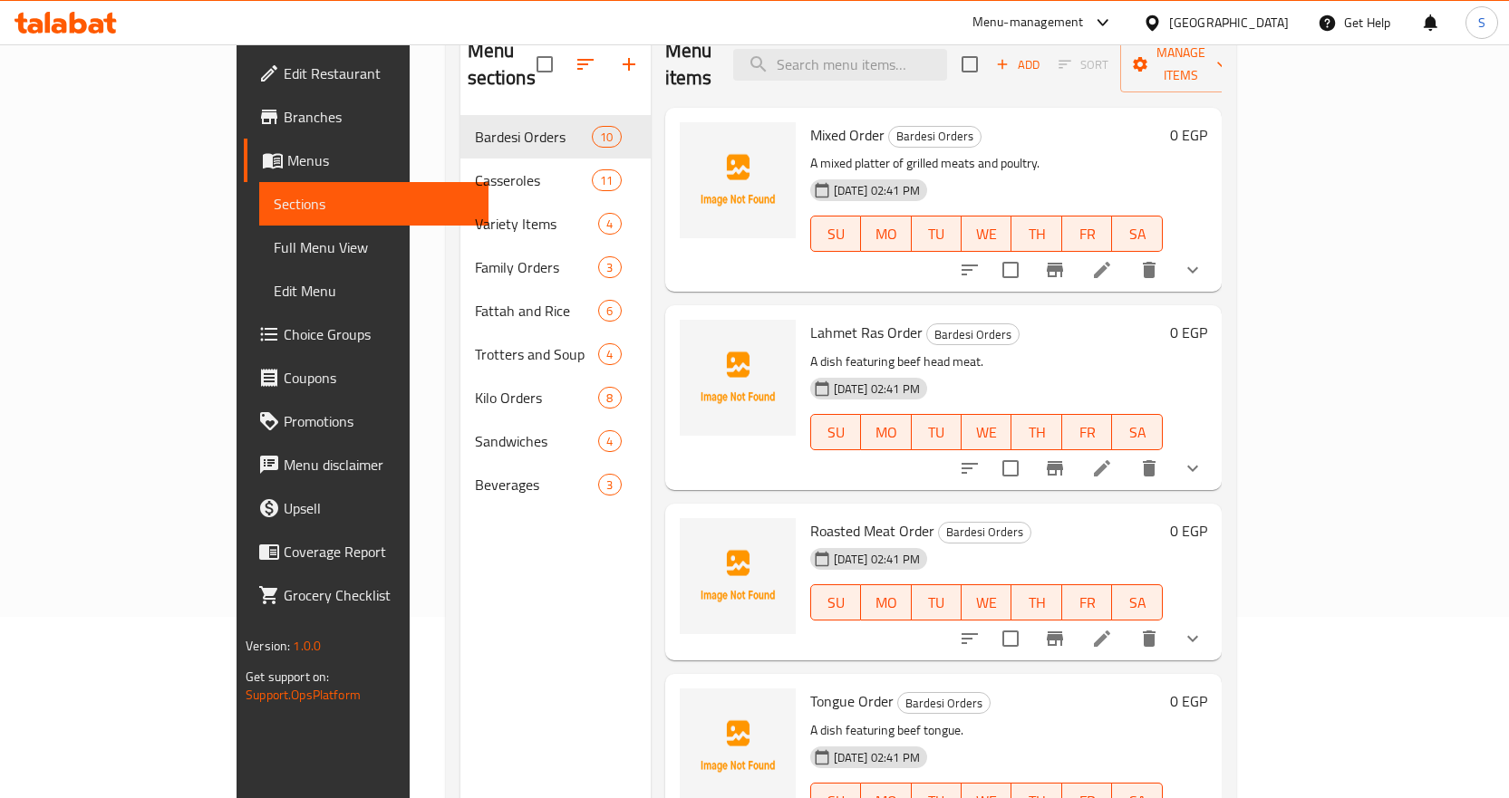
click at [274, 236] on span "Full Menu View" at bounding box center [374, 247] width 200 height 22
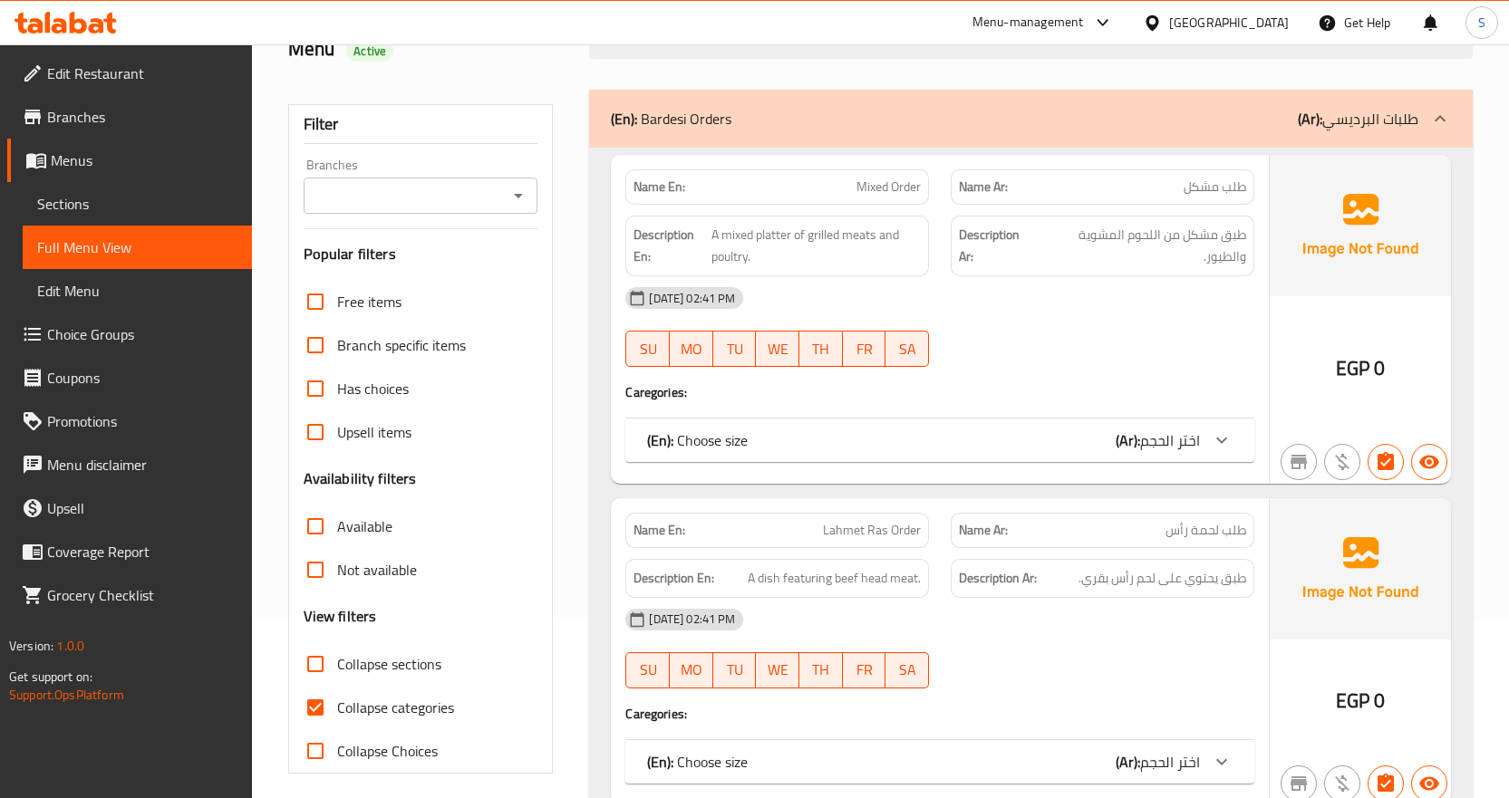
click at [390, 699] on span "Collapse categories" at bounding box center [395, 708] width 117 height 22
click at [337, 699] on input "Collapse categories" at bounding box center [315, 707] width 43 height 43
checkbox input "false"
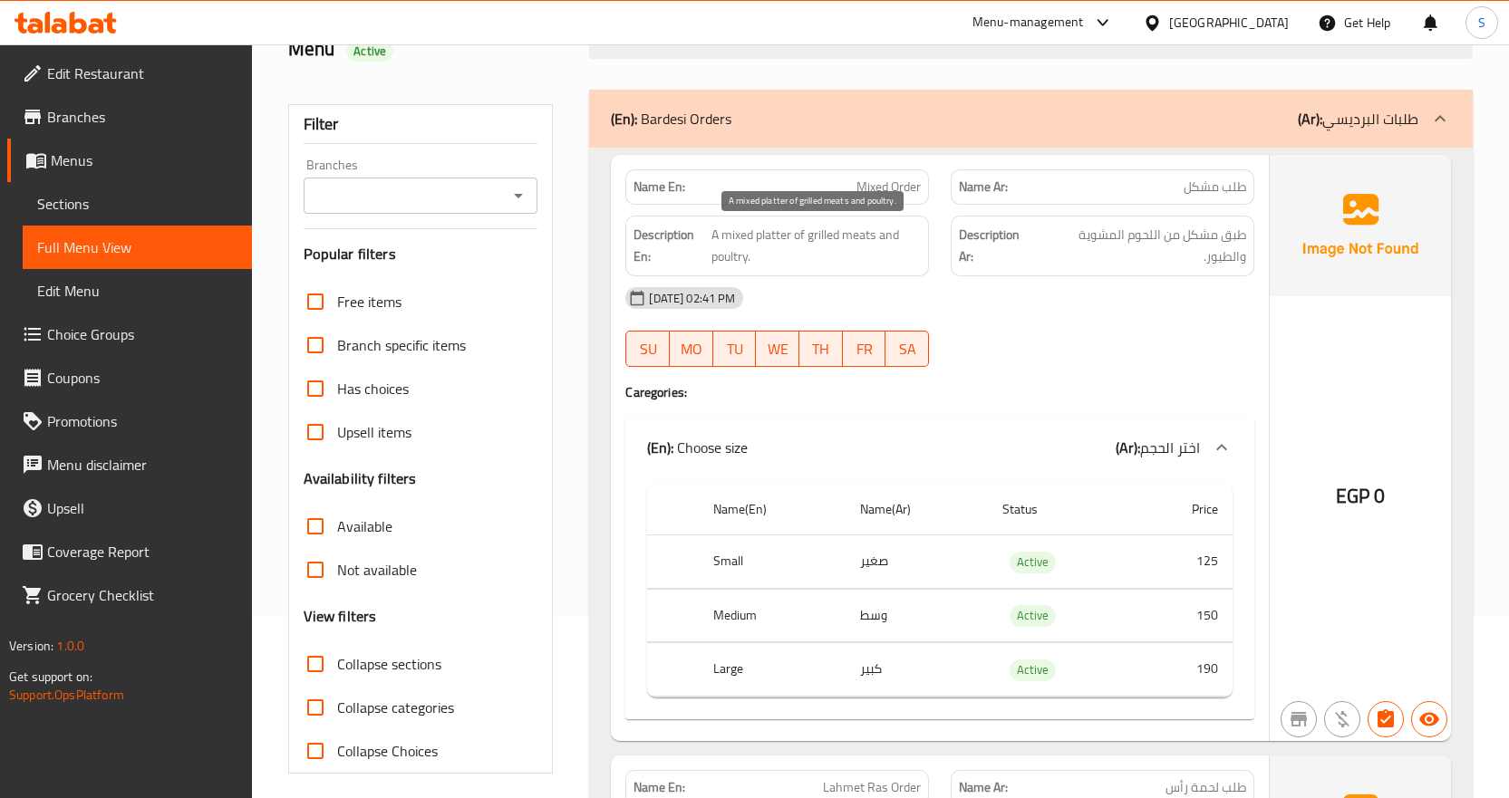
click at [841, 252] on span "A mixed platter of grilled meats and poultry." at bounding box center [815, 246] width 209 height 44
click at [735, 260] on span "A mixed platter of grilled meats and poultry." at bounding box center [815, 246] width 209 height 44
copy span "poultry"
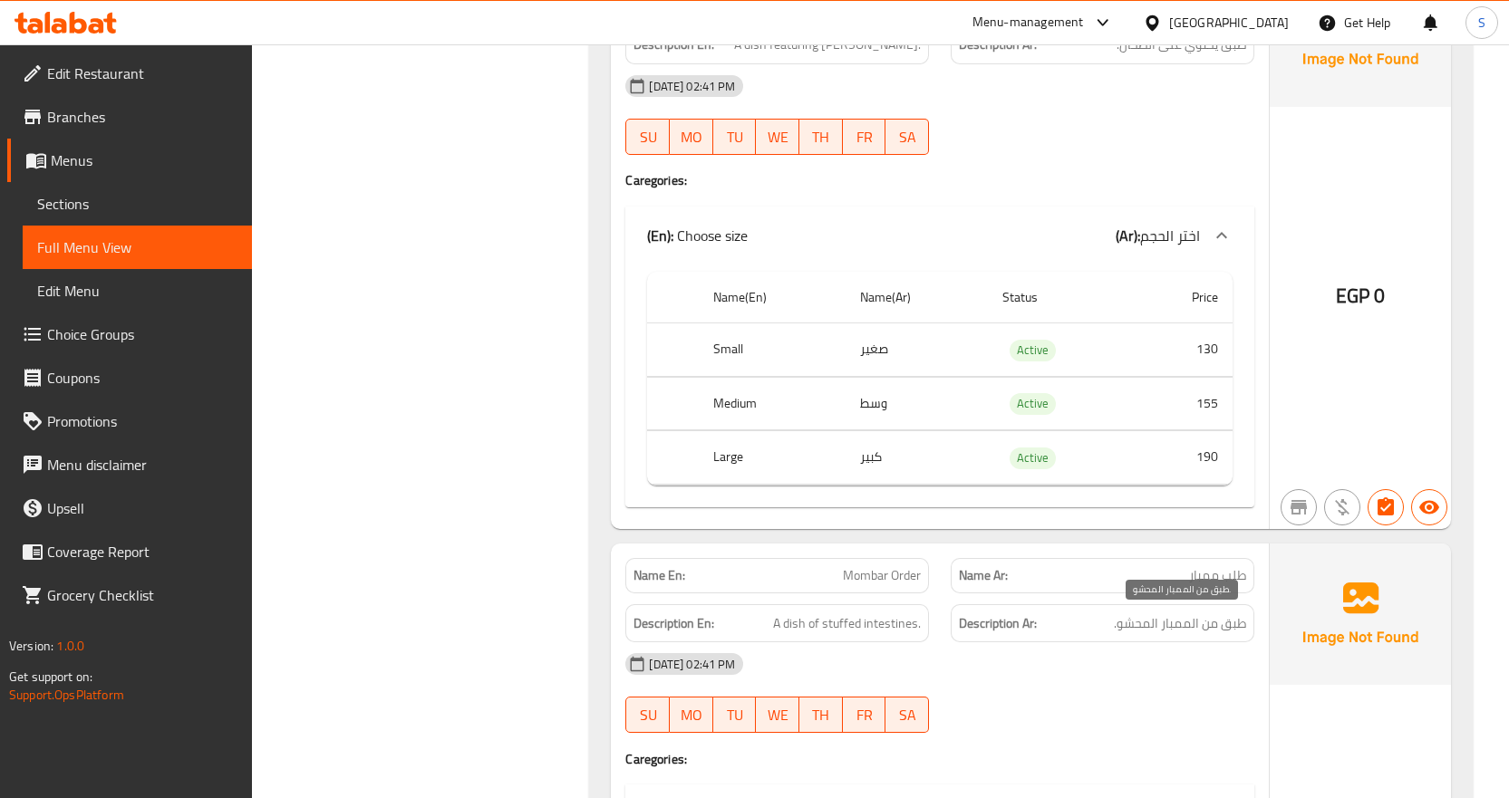
scroll to position [2628, 0]
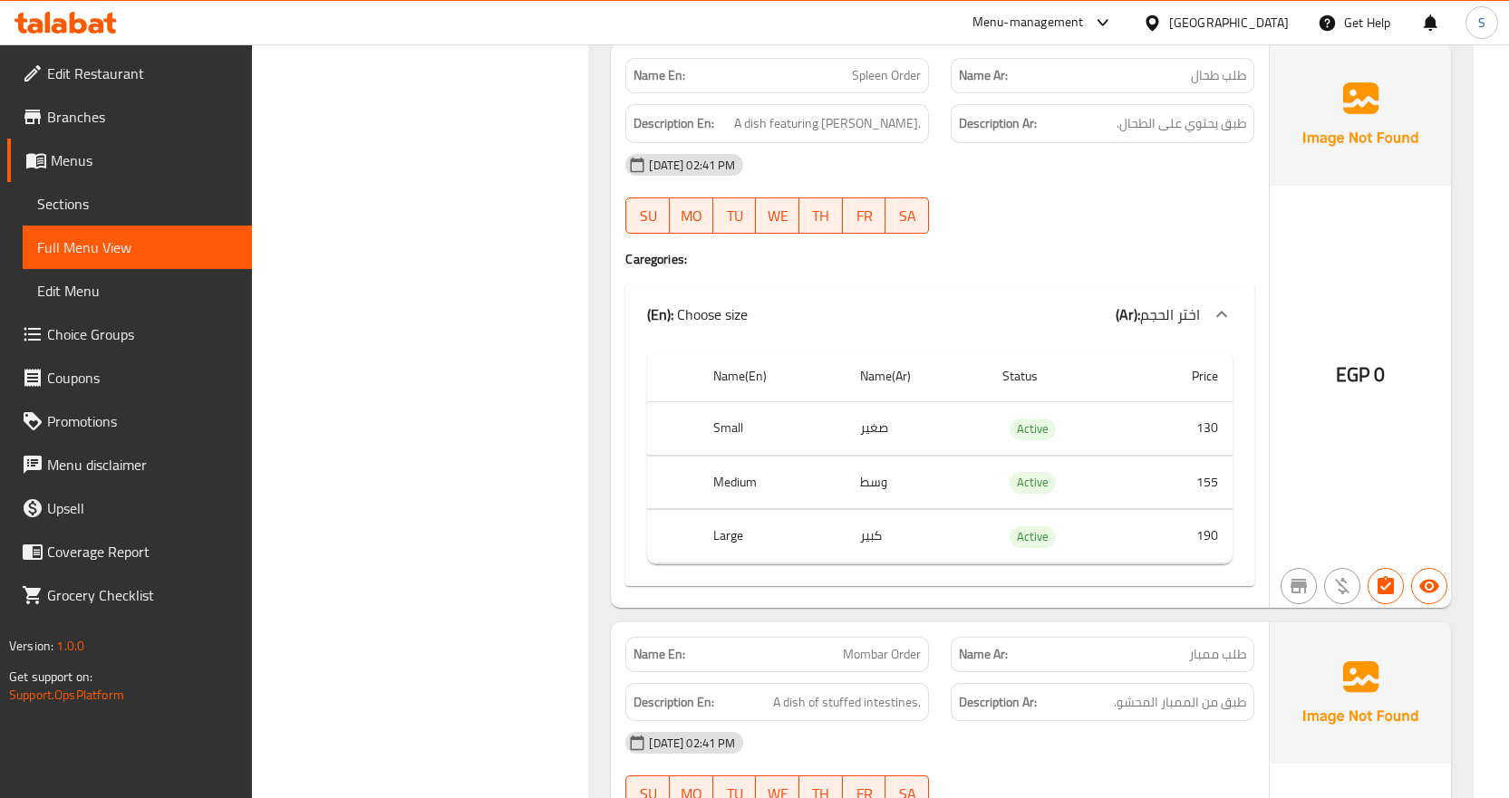
click at [1206, 69] on span "طلب طحال" at bounding box center [1218, 75] width 55 height 19
copy span "طحال"
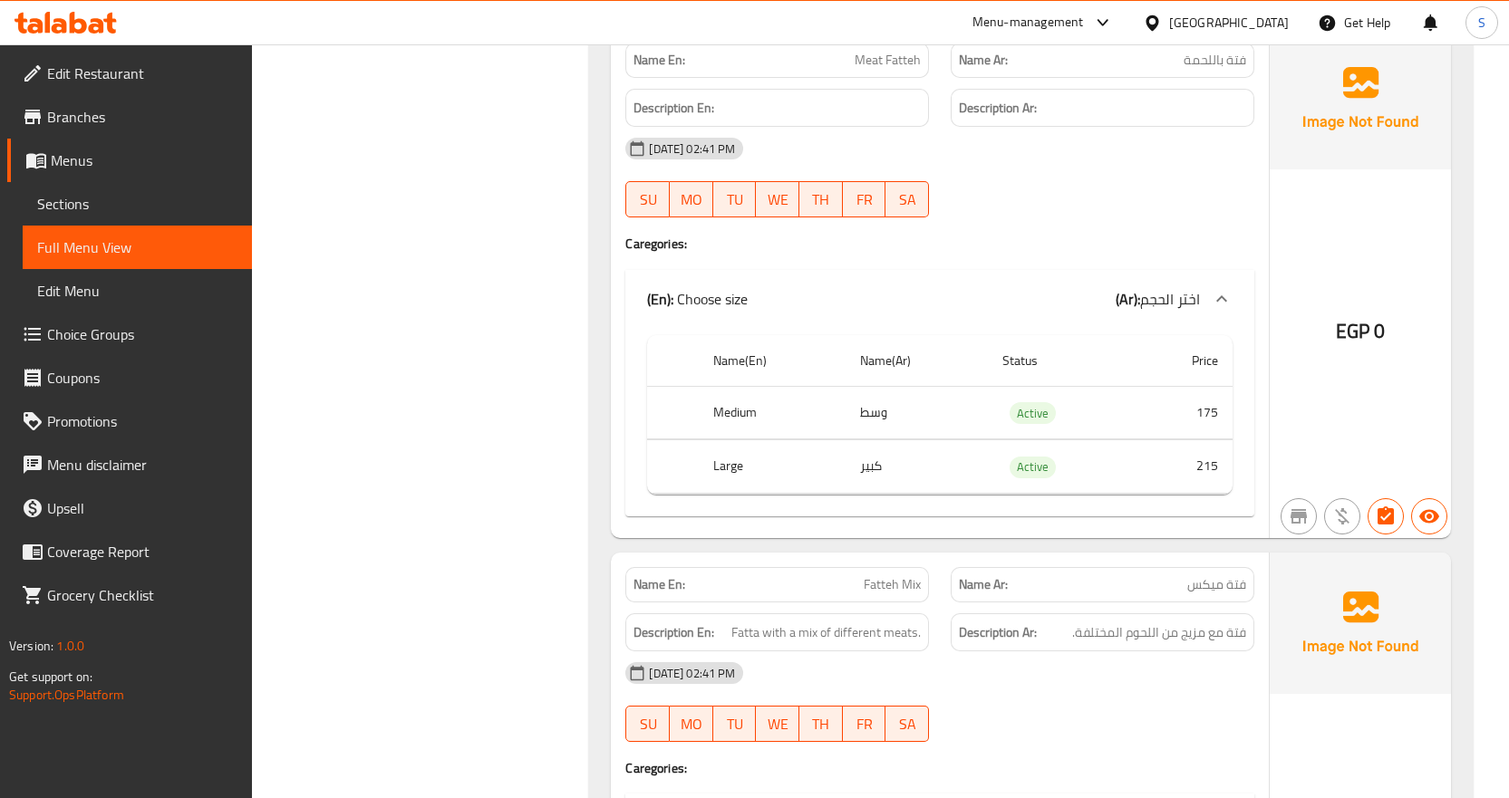
scroll to position [11507, 0]
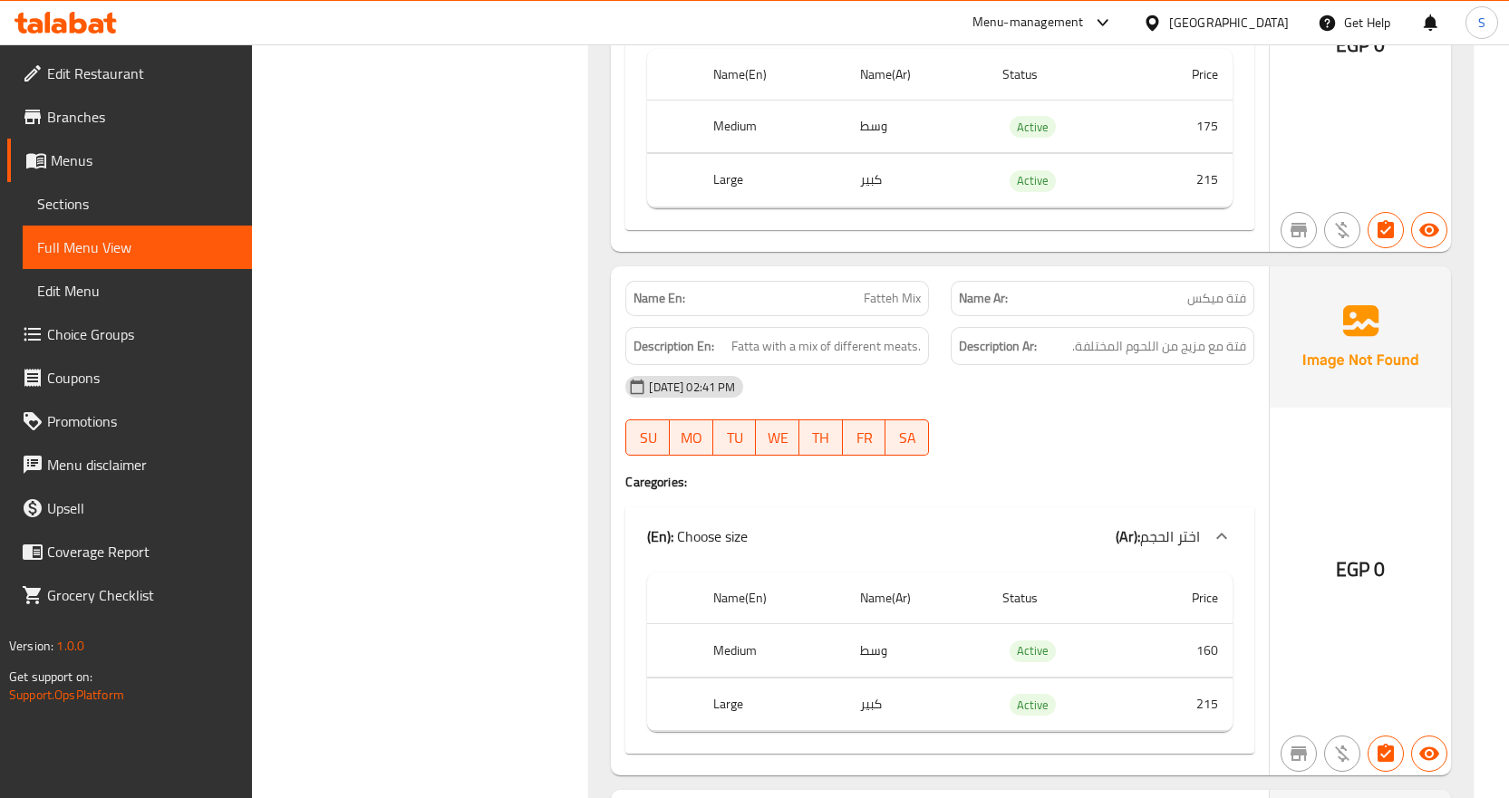
click at [881, 289] on span "Fatteh Mix" at bounding box center [891, 298] width 57 height 19
click at [935, 283] on div "Name En: Fatteh Mix" at bounding box center [776, 298] width 325 height 57
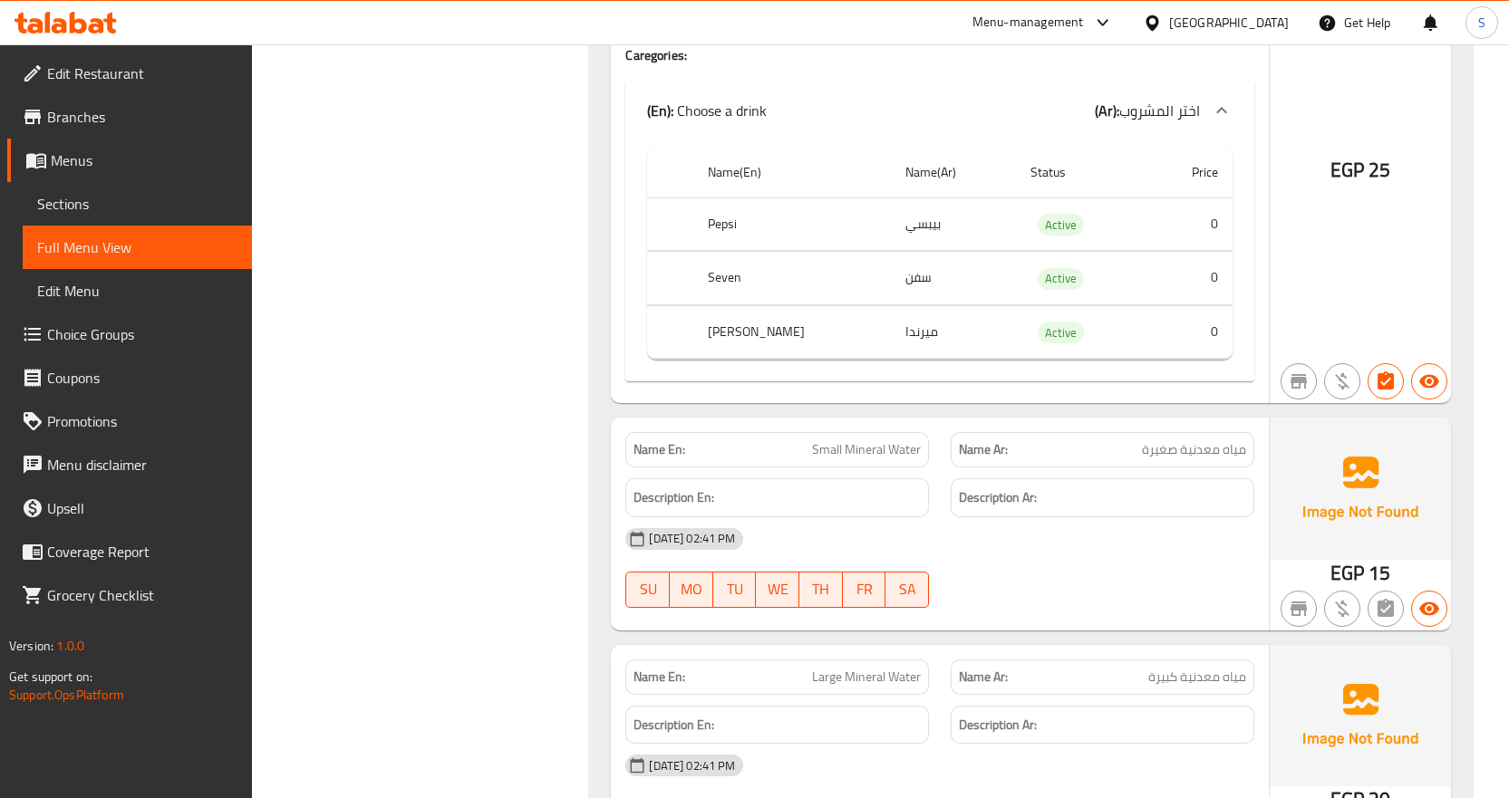
scroll to position [19390, 0]
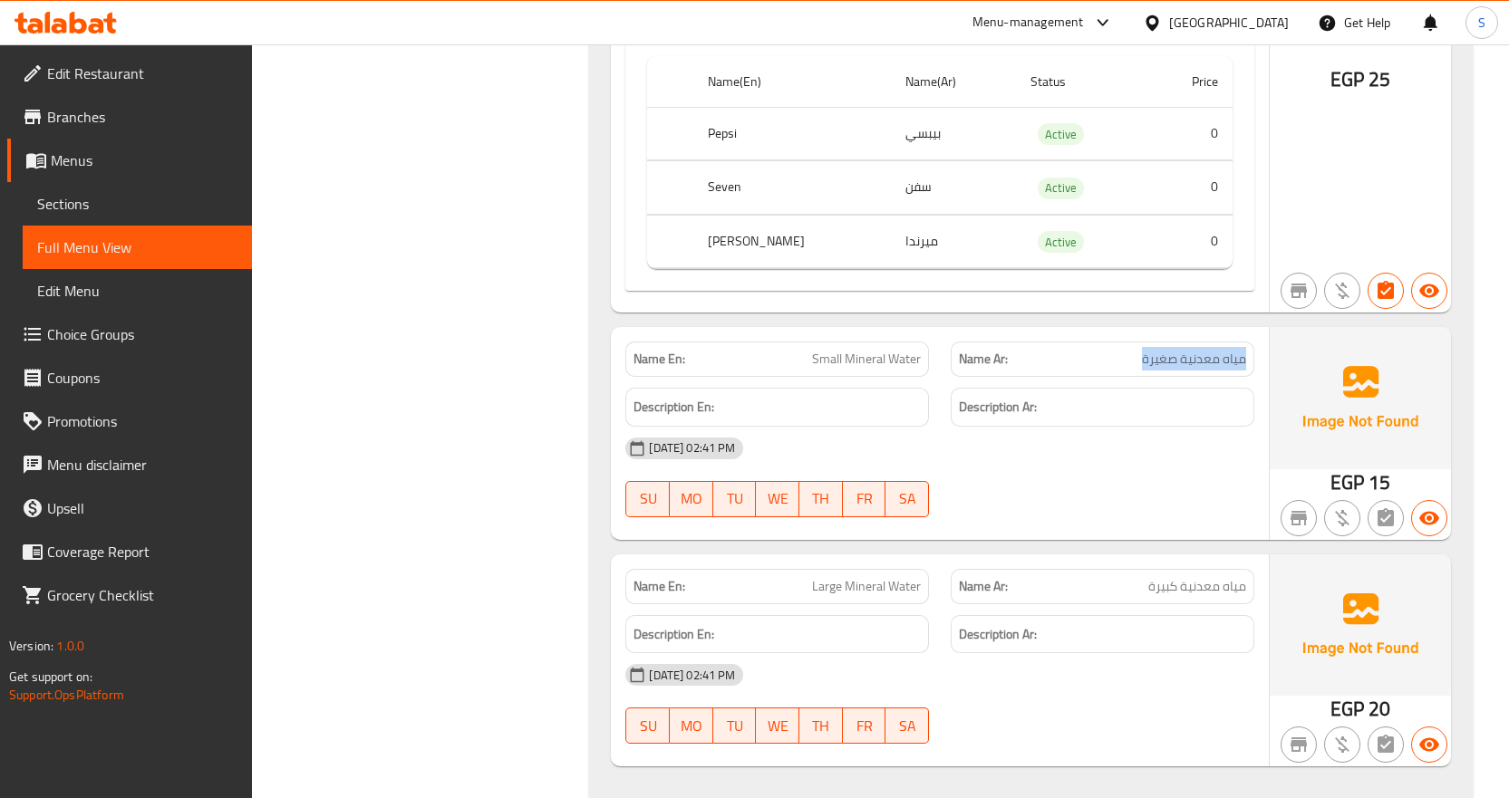
drag, startPoint x: 1246, startPoint y: 338, endPoint x: 1114, endPoint y: 337, distance: 132.3
click at [1114, 342] on div "Name Ar: مياه معدنية صغيرة" at bounding box center [1102, 359] width 304 height 35
click at [1115, 350] on p "Name Ar: مياه معدنية صغيرة" at bounding box center [1102, 359] width 287 height 19
click at [1131, 350] on p "Name Ar: مياه معدنية صغيرة" at bounding box center [1102, 359] width 287 height 19
drag, startPoint x: 1142, startPoint y: 338, endPoint x: 1249, endPoint y: 340, distance: 106.9
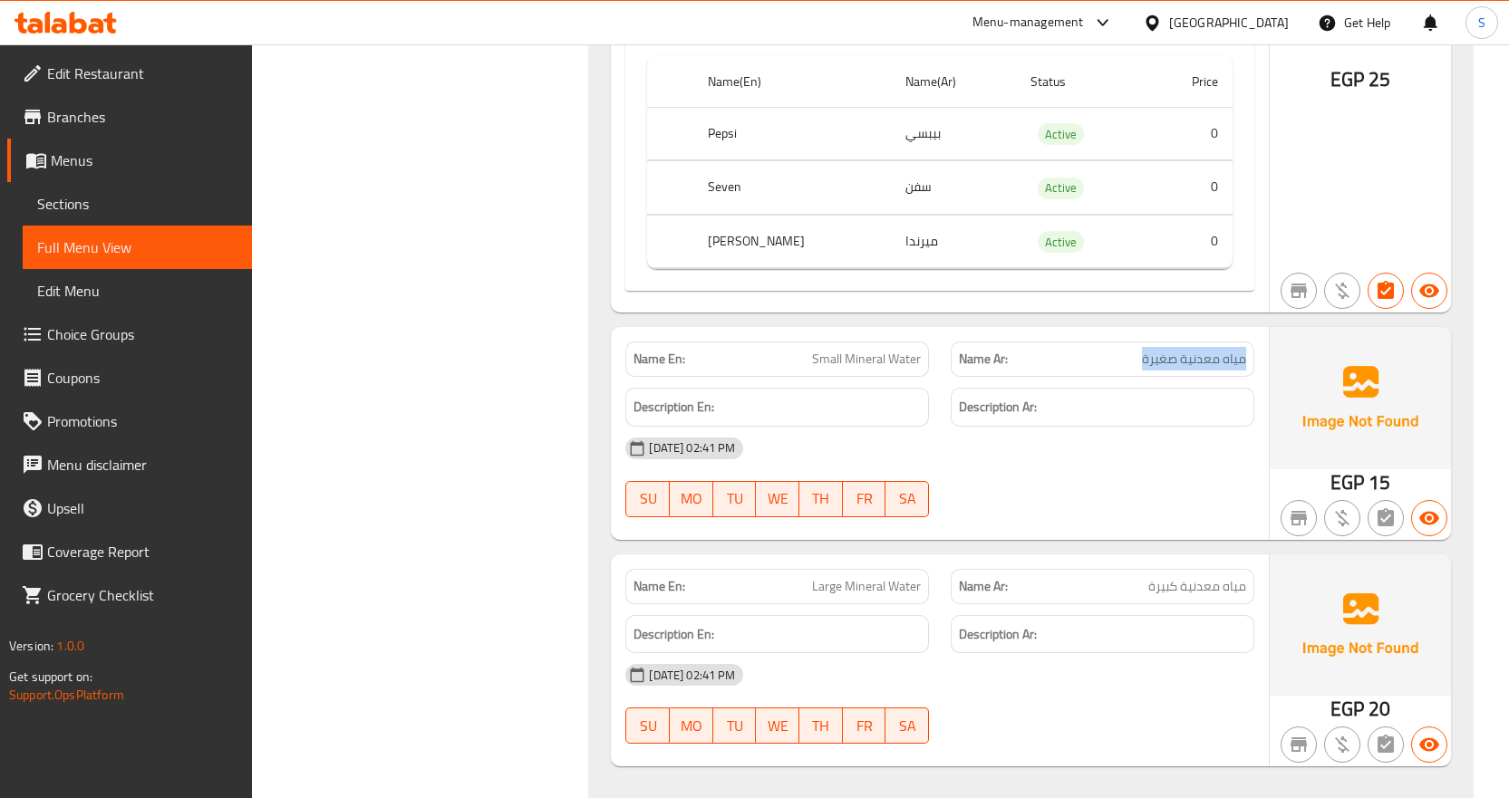
click at [1249, 342] on div "Name Ar: مياه معدنية صغيرة" at bounding box center [1102, 359] width 304 height 35
drag, startPoint x: 1249, startPoint y: 340, endPoint x: 1086, endPoint y: 335, distance: 162.3
click at [1086, 342] on div "Name Ar: مياه معدنية صغيرة" at bounding box center [1102, 359] width 304 height 35
click at [1086, 350] on p "Name Ar: مياه معدنية صغيرة" at bounding box center [1102, 359] width 287 height 19
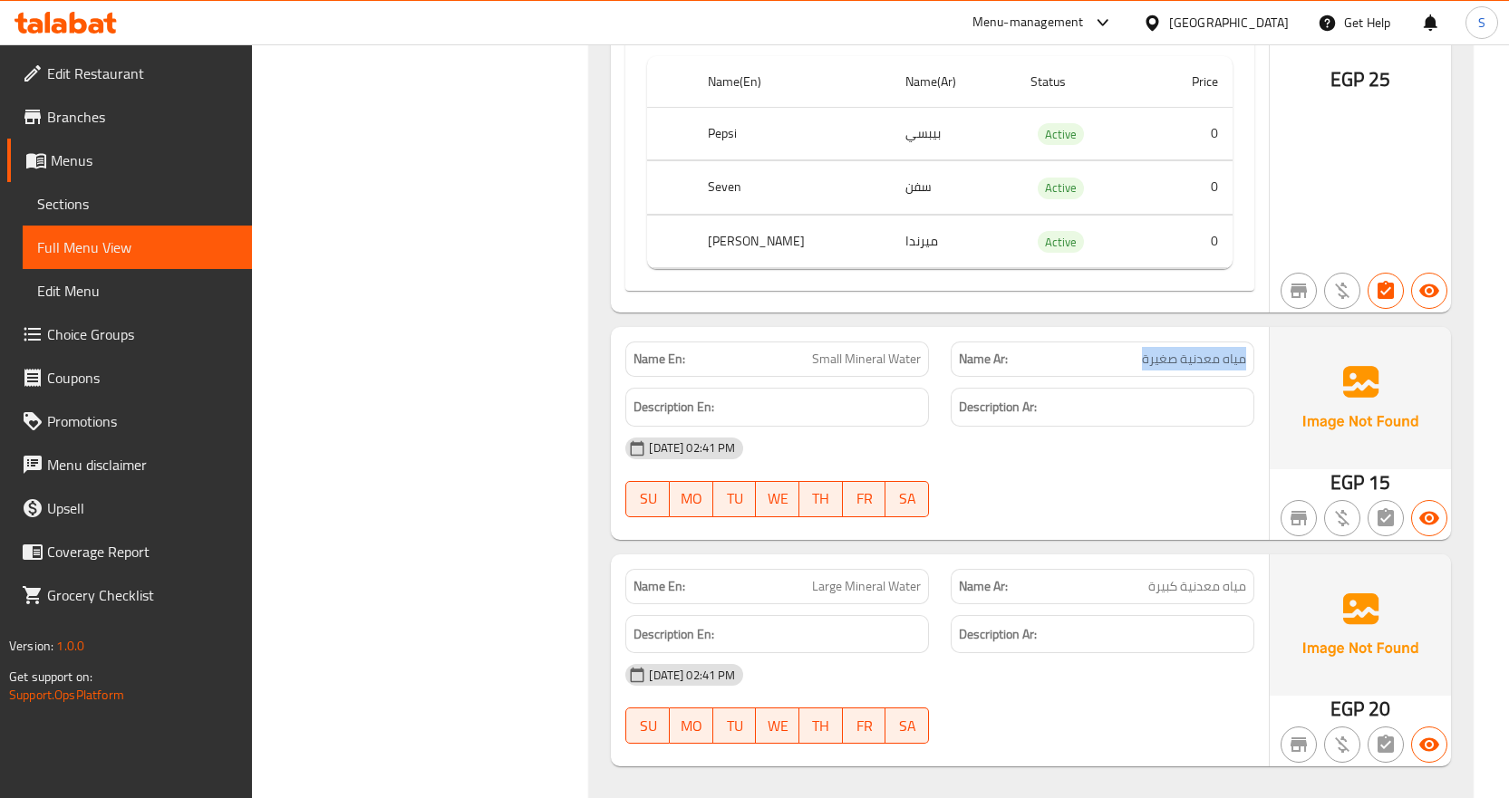
drag, startPoint x: 1123, startPoint y: 336, endPoint x: 1251, endPoint y: 337, distance: 128.7
click at [1251, 342] on div "Name Ar: مياه معدنية صغيرة" at bounding box center [1102, 359] width 304 height 35
drag, startPoint x: 1255, startPoint y: 339, endPoint x: 1077, endPoint y: 340, distance: 177.6
click at [1077, 340] on div "Name Ar: مياه معدنية صغيرة" at bounding box center [1102, 359] width 325 height 57
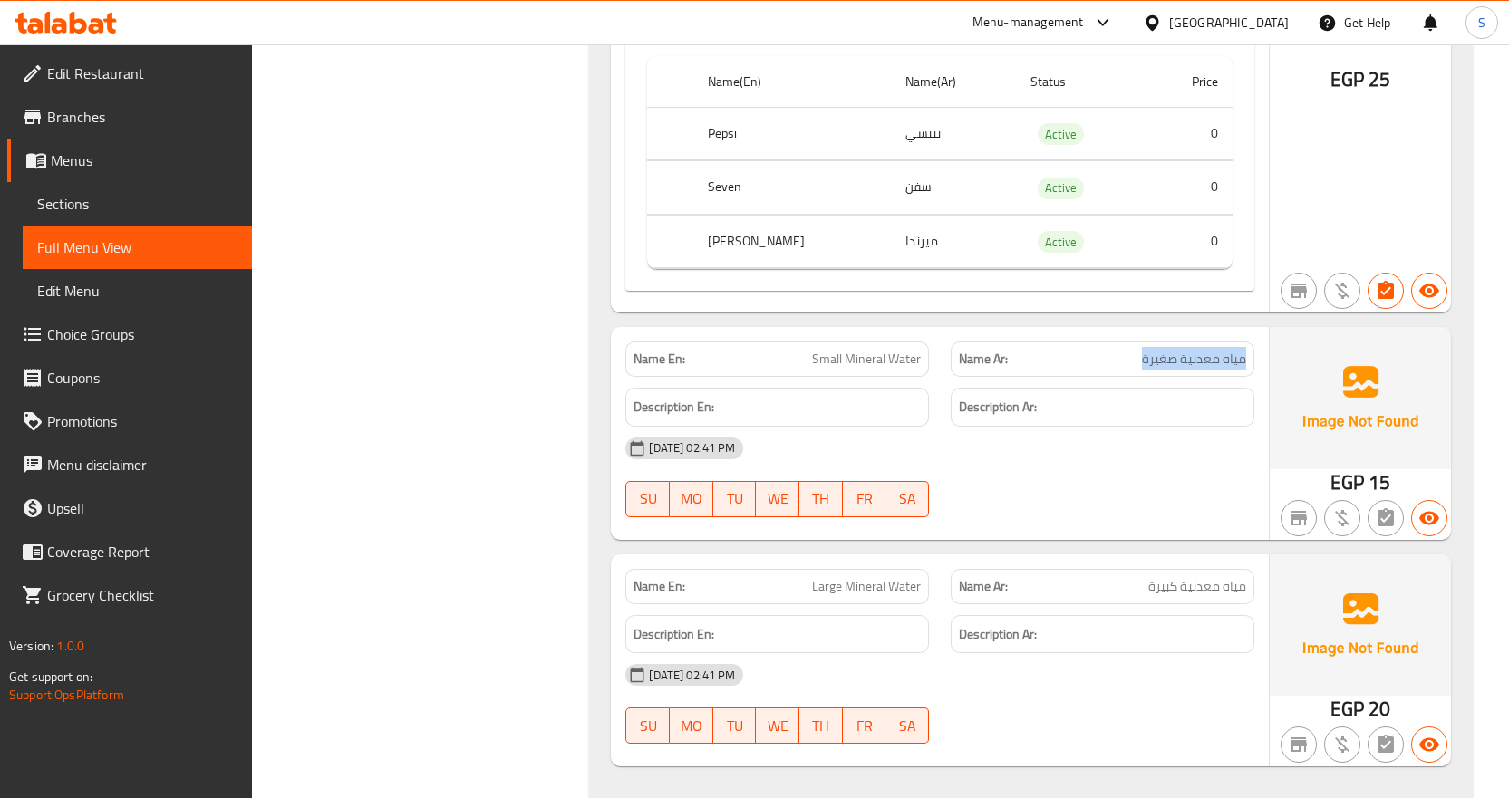
click at [1080, 350] on p "Name Ar: مياه معدنية صغيرة" at bounding box center [1102, 359] width 287 height 19
click at [1155, 350] on span "مياه معدنية صغيرة" at bounding box center [1194, 359] width 104 height 19
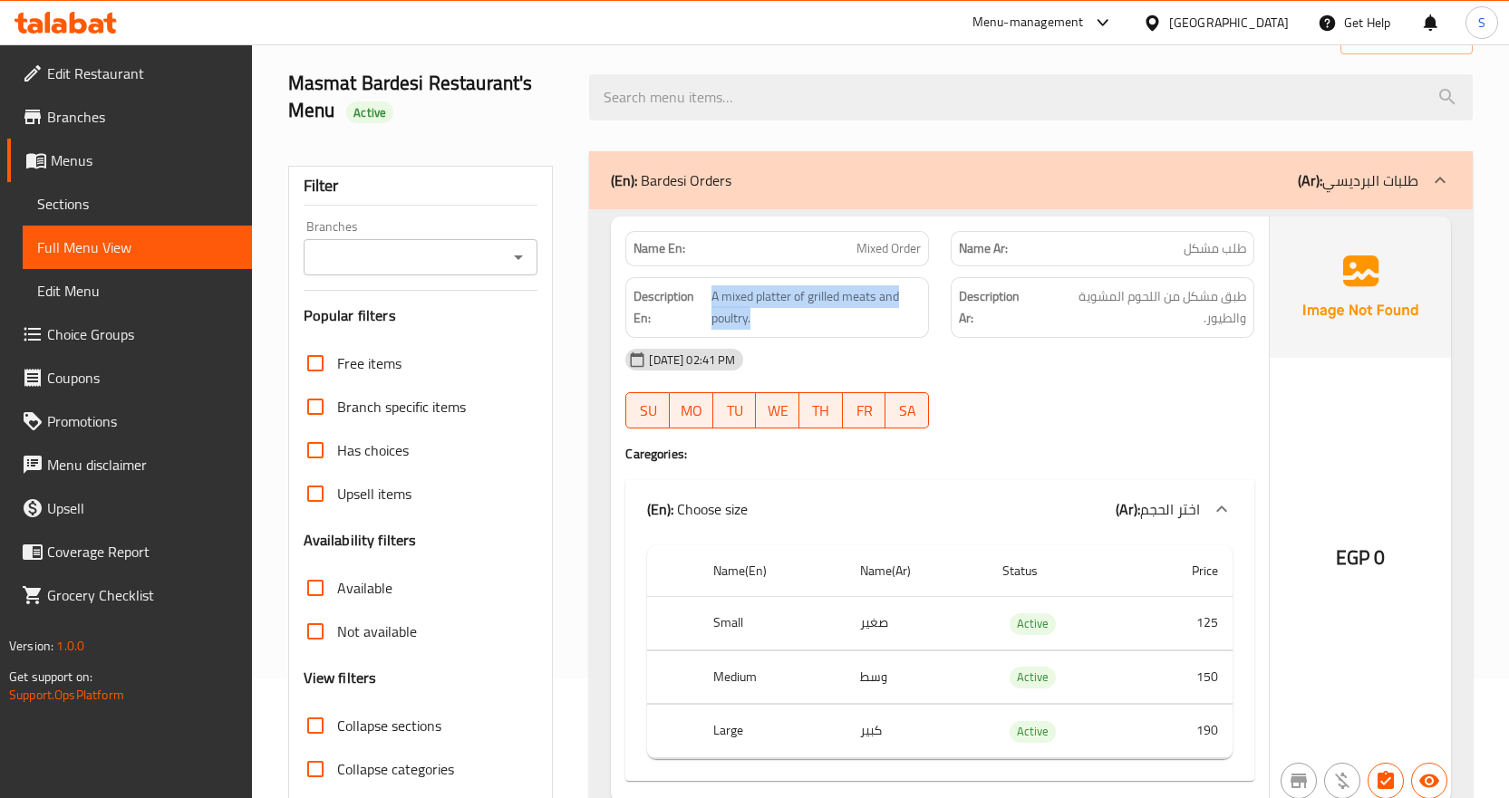
scroll to position [0, 0]
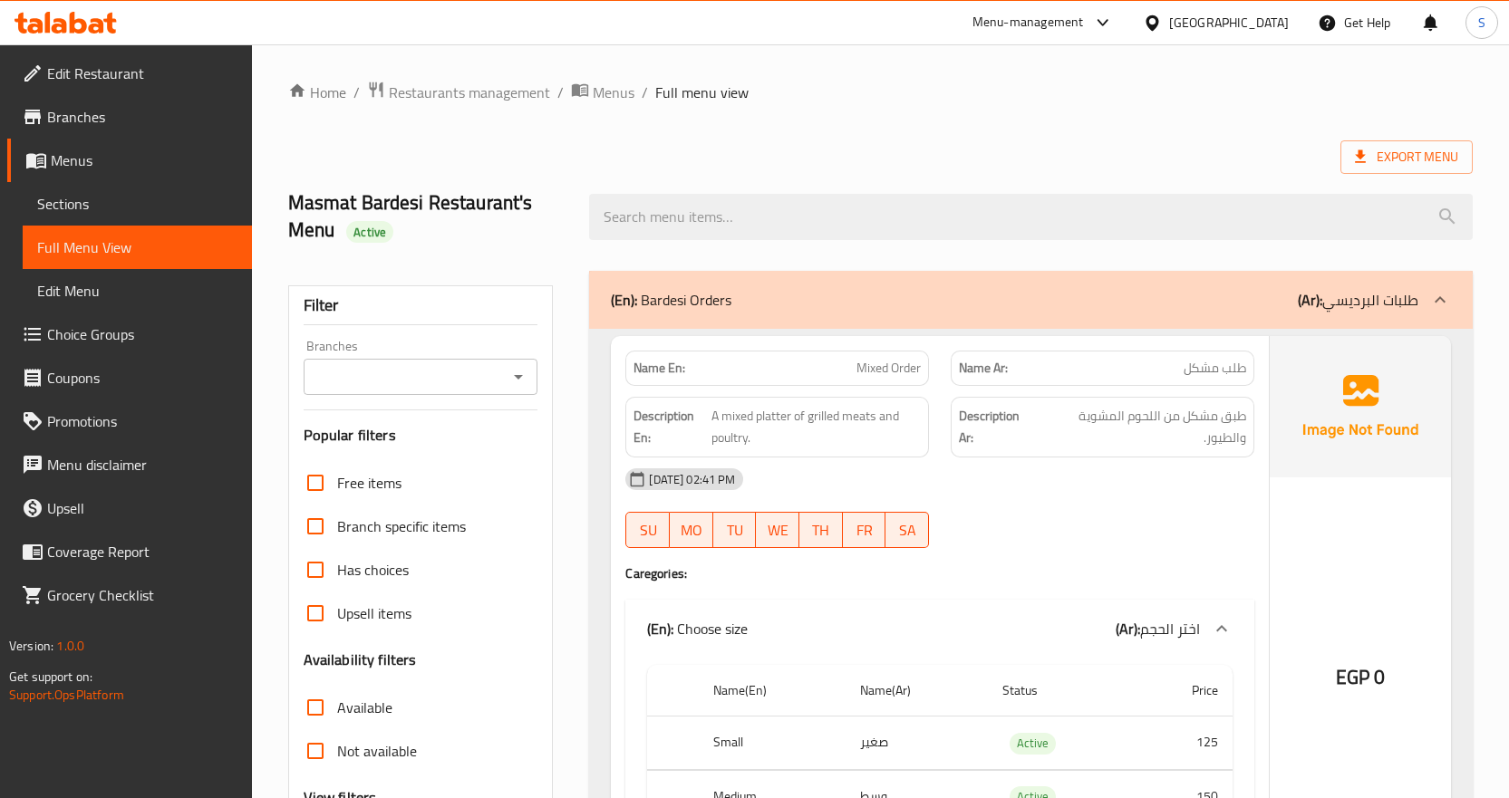
click at [816, 103] on ol "Home / Restaurants management / Menus / Full menu view" at bounding box center [880, 93] width 1184 height 24
click at [141, 207] on span "Sections" at bounding box center [137, 204] width 200 height 22
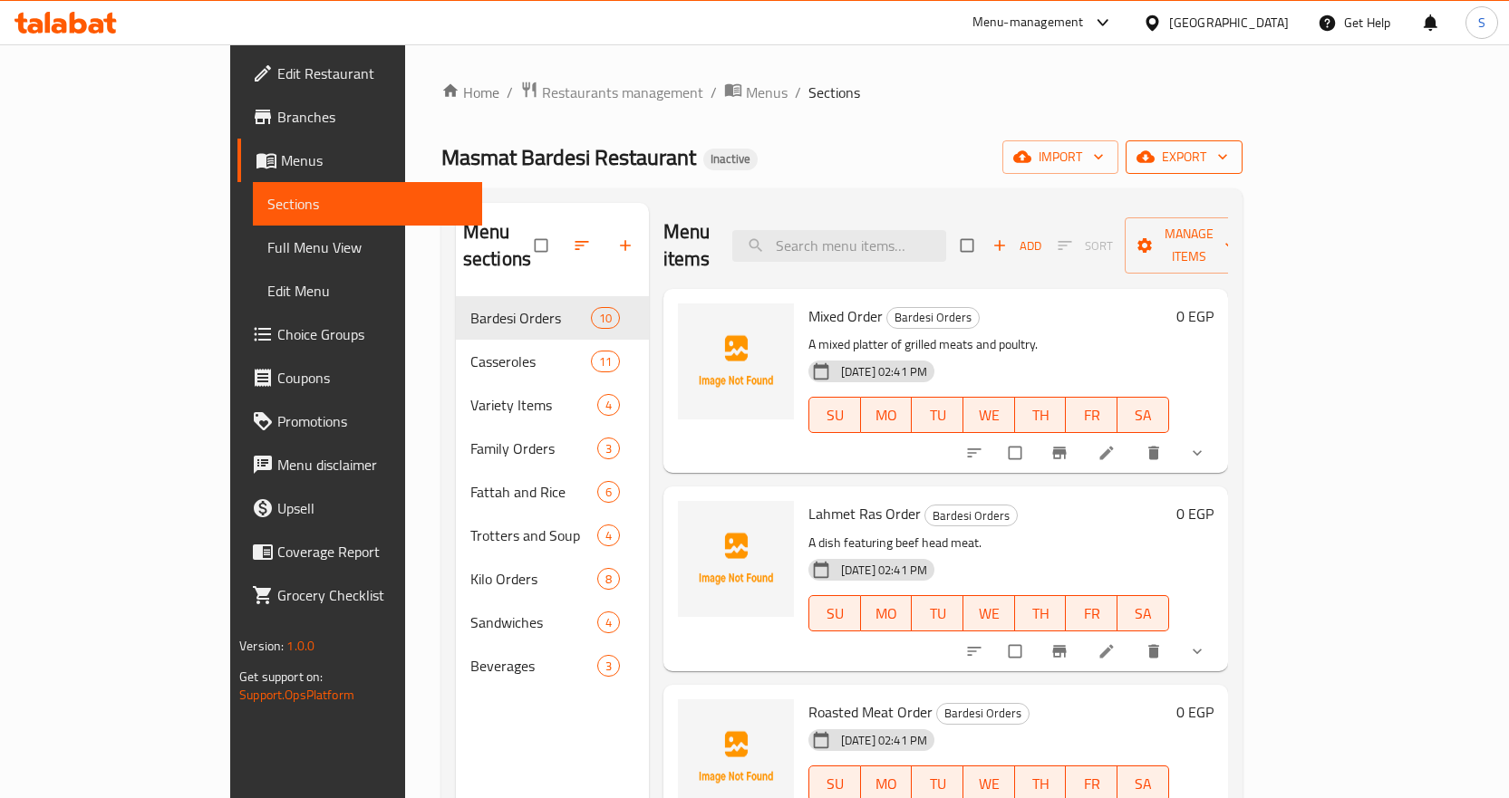
click at [1228, 155] on span "export" at bounding box center [1184, 157] width 88 height 23
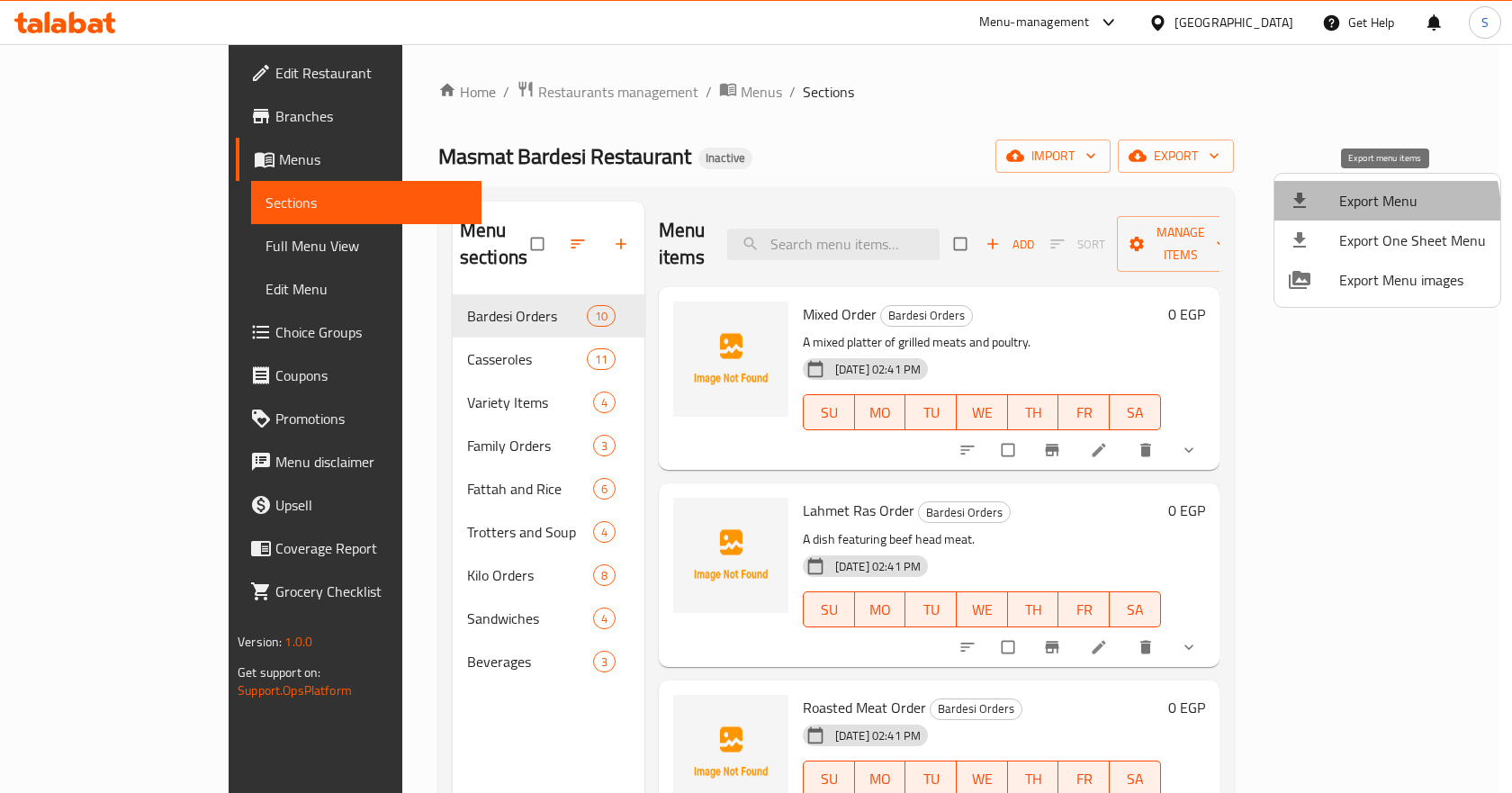
click at [1357, 212] on span "Export Menu" at bounding box center [1413, 201] width 147 height 22
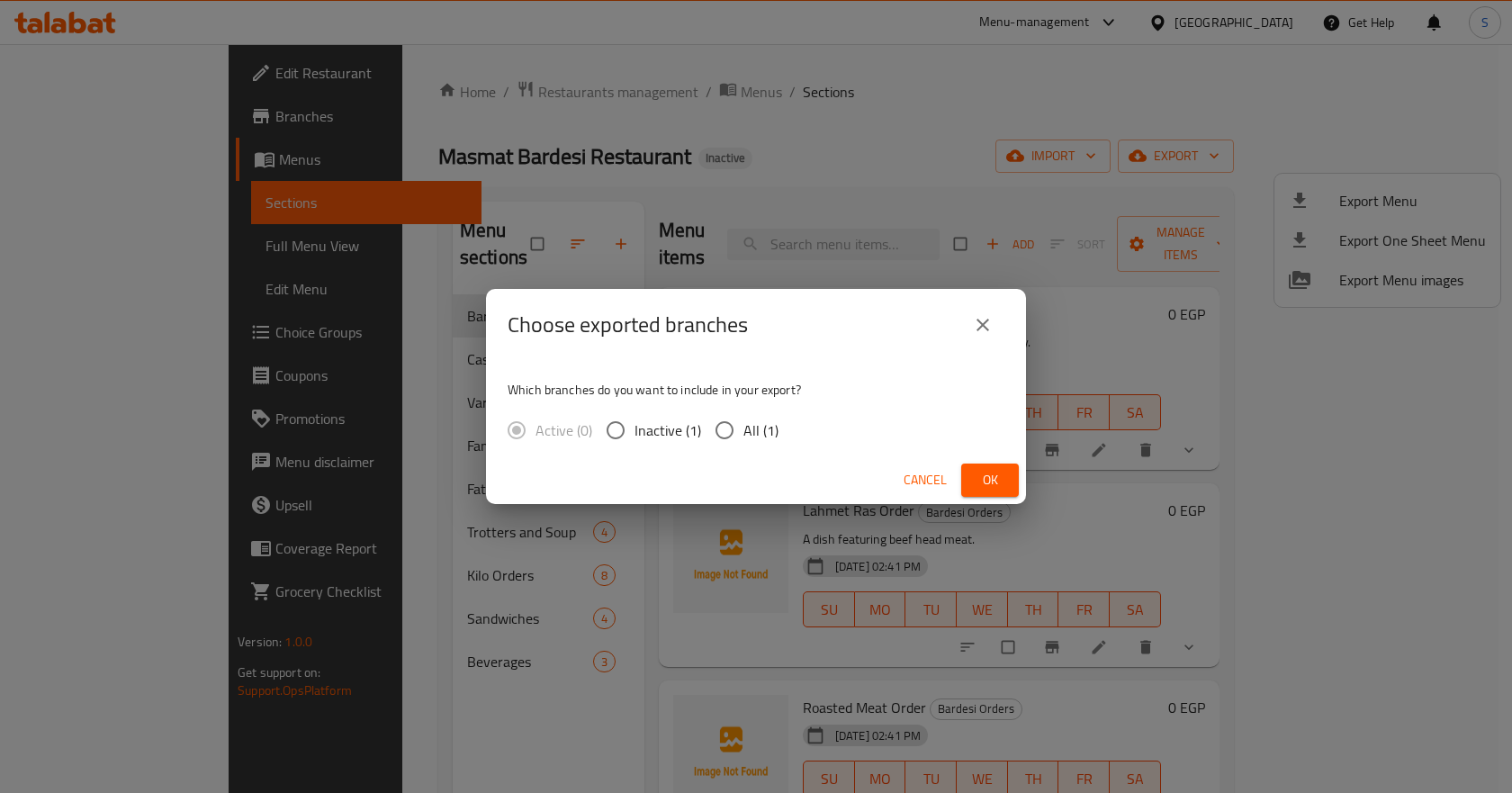
click at [723, 426] on input "All (1)" at bounding box center [724, 430] width 38 height 38
radio input "true"
click at [967, 479] on button "Ok" at bounding box center [990, 481] width 58 height 34
